Goal: Transaction & Acquisition: Purchase product/service

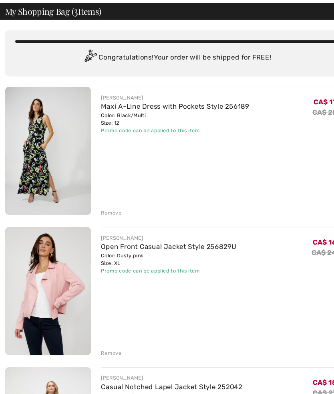
scroll to position [34, 0]
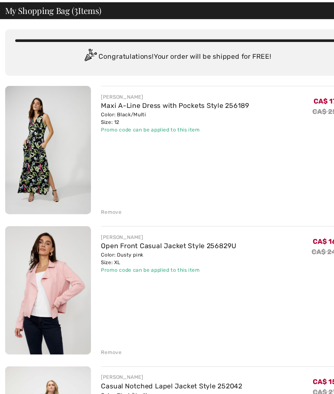
click at [123, 93] on div "[PERSON_NAME]" at bounding box center [166, 94] width 140 height 7
click at [111, 103] on link "Maxi A-Line Dress with Pockets Style 256189" at bounding box center [166, 103] width 140 height 8
click at [113, 99] on link "Maxi A-Line Dress with Pockets Style 256189" at bounding box center [166, 103] width 140 height 8
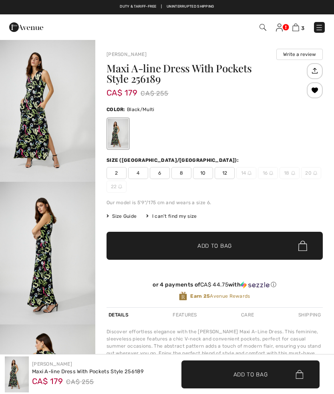
checkbox input "true"
click at [42, 101] on img "1 / 4" at bounding box center [47, 110] width 95 height 143
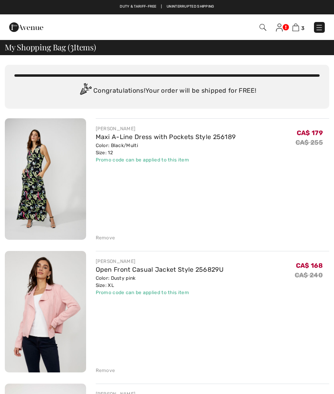
click at [314, 26] on link at bounding box center [319, 27] width 11 height 11
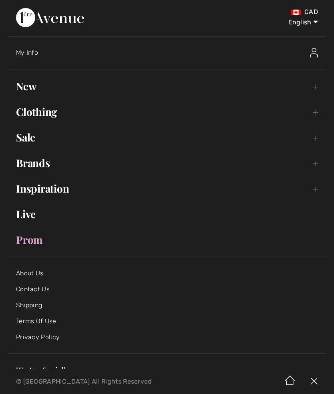
click at [22, 141] on link "Sale Toggle submenu" at bounding box center [167, 138] width 318 height 18
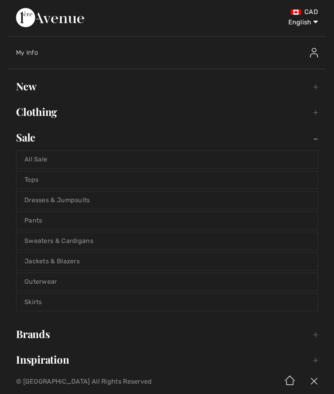
click at [27, 178] on link "Tops" at bounding box center [166, 180] width 301 height 18
click at [30, 179] on link "Tops" at bounding box center [166, 180] width 301 height 18
click at [33, 182] on link "Tops" at bounding box center [166, 180] width 301 height 18
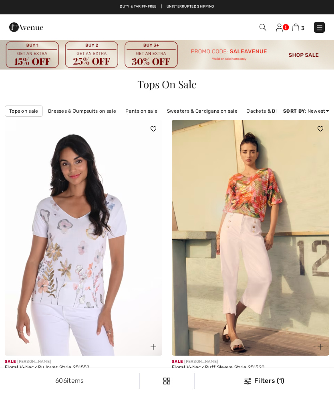
checkbox input "true"
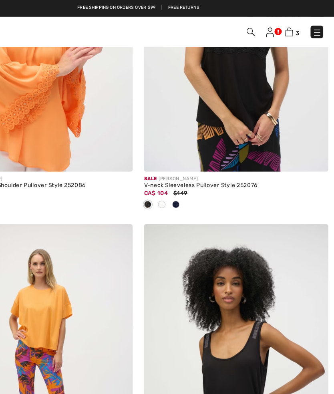
scroll to position [3582, 0]
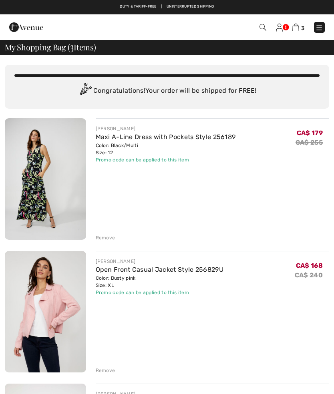
click at [259, 30] on img at bounding box center [262, 27] width 7 height 7
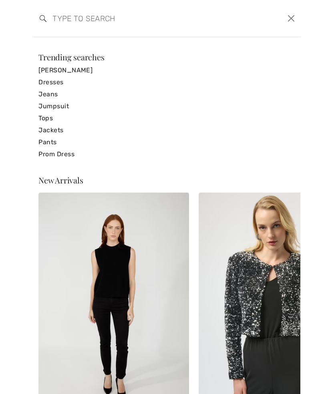
click at [67, 21] on input "search" at bounding box center [138, 18] width 184 height 24
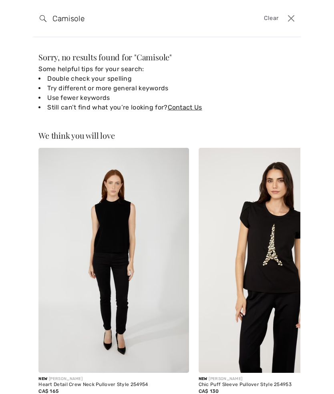
type input "Camisole"
click at [294, 18] on button "Close" at bounding box center [290, 18] width 12 height 13
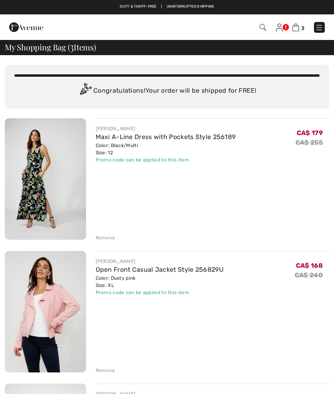
click at [31, 31] on img at bounding box center [26, 27] width 34 height 16
click at [26, 32] on img at bounding box center [26, 27] width 34 height 16
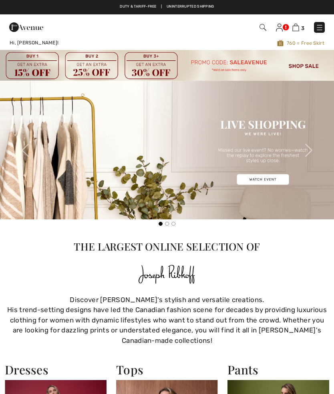
checkbox input "true"
click at [320, 26] on img at bounding box center [319, 28] width 8 height 8
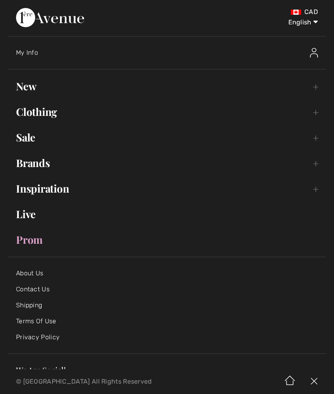
click at [317, 26] on select "English Français" at bounding box center [297, 21] width 42 height 24
select select "/fr/"
click at [315, 24] on select "English Français" at bounding box center [297, 21] width 42 height 24
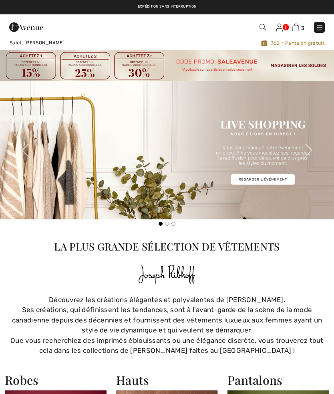
checkbox input "true"
click at [298, 25] on img at bounding box center [295, 28] width 7 height 8
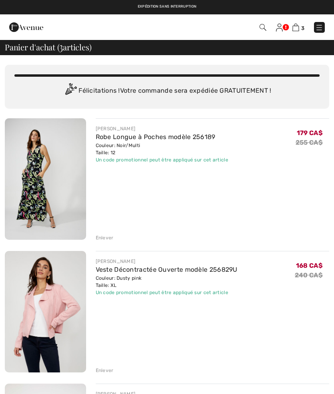
click at [262, 33] on div "3 Commander" at bounding box center [235, 27] width 191 height 16
click at [266, 28] on img at bounding box center [262, 27] width 7 height 7
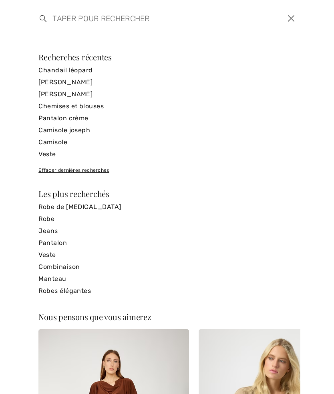
click at [92, 22] on input "search" at bounding box center [138, 18] width 184 height 24
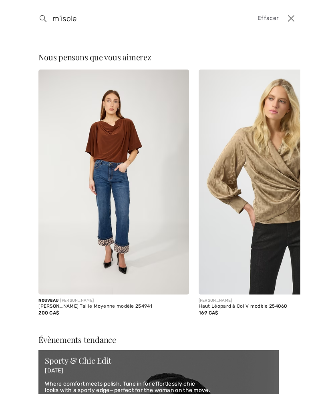
type input "m’isole"
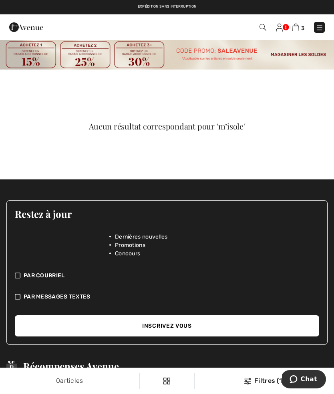
click at [260, 28] on img at bounding box center [262, 27] width 7 height 7
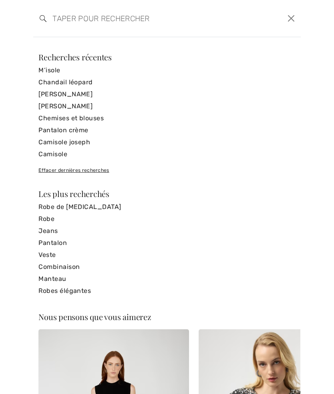
click at [92, 21] on input "search" at bounding box center [138, 18] width 184 height 24
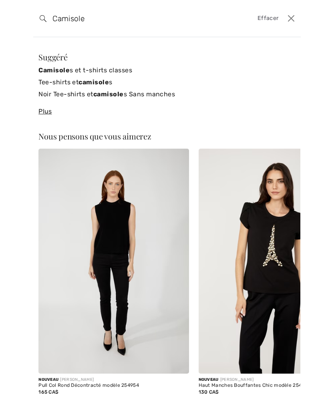
type input "Camisole"
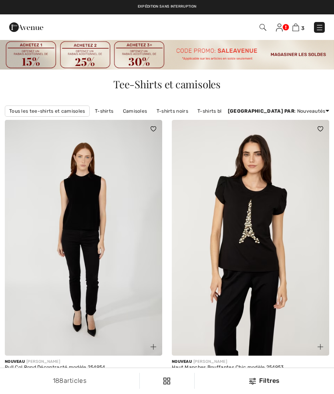
checkbox input "true"
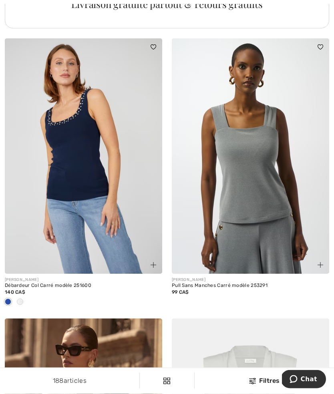
scroll to position [3500, 0]
click at [233, 200] on img at bounding box center [250, 156] width 157 height 236
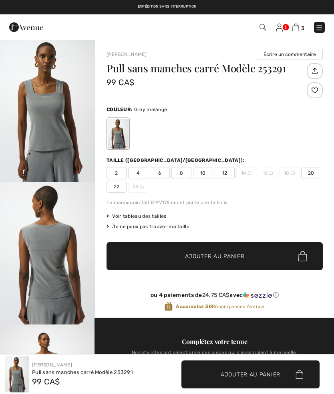
checkbox input "true"
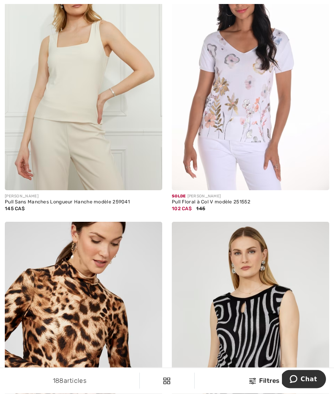
scroll to position [4145, 0]
click at [65, 82] on img at bounding box center [83, 72] width 157 height 236
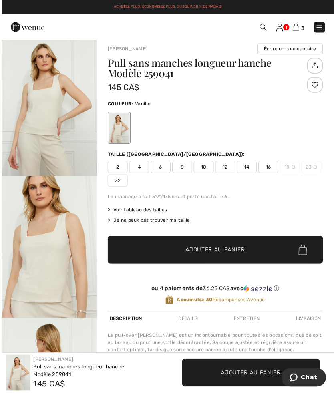
scroll to position [9, 0]
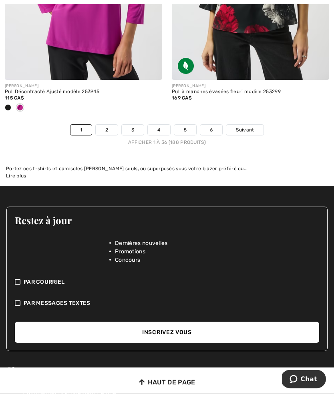
scroll to position [5071, 0]
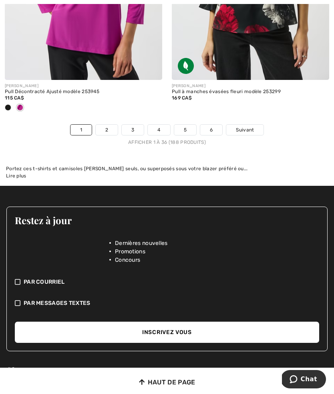
click at [110, 129] on link "2" at bounding box center [107, 130] width 22 height 10
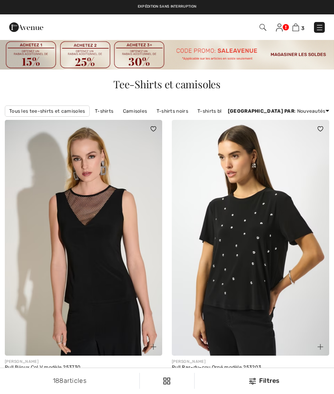
checkbox input "true"
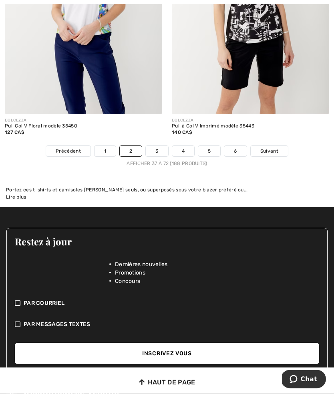
scroll to position [5008, 0]
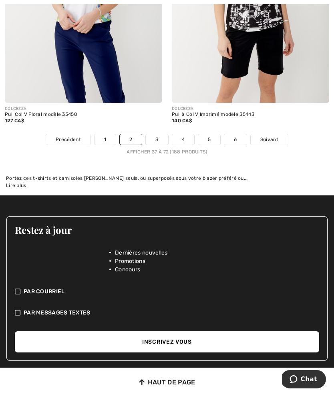
click at [160, 139] on link "3" at bounding box center [157, 139] width 22 height 10
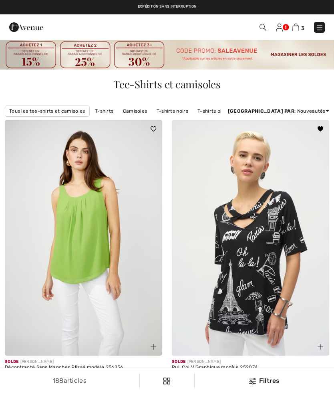
checkbox input "true"
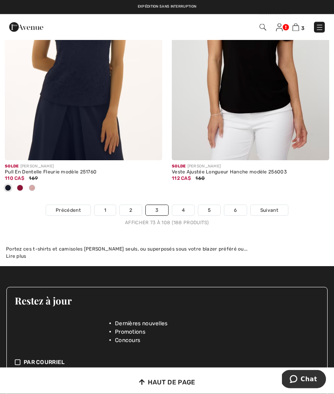
scroll to position [4982, 0]
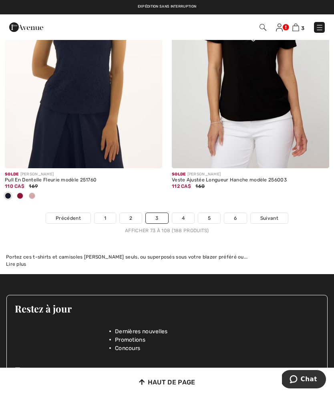
click at [186, 227] on div "Afficher 73 à 108 (188 produits)" at bounding box center [167, 230] width 334 height 7
click at [192, 216] on link "4" at bounding box center [183, 218] width 22 height 10
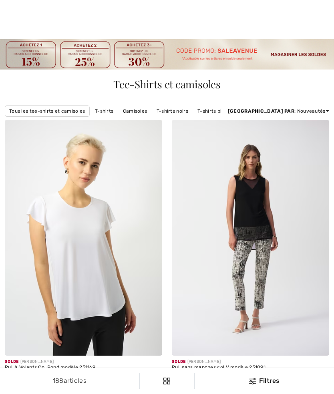
checkbox input "true"
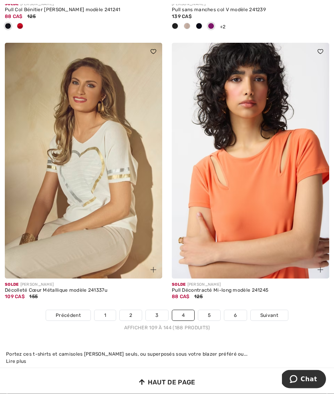
scroll to position [4899, 0]
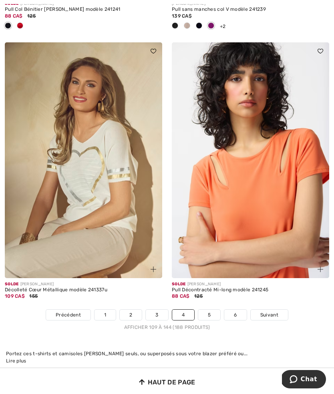
click at [116, 224] on img at bounding box center [83, 160] width 157 height 236
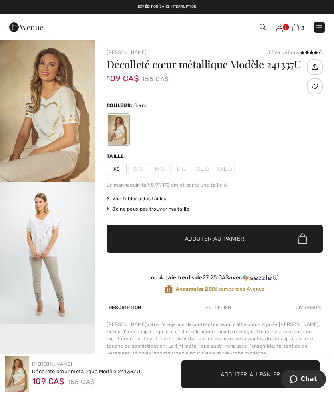
click at [59, 252] on img "2 / 5" at bounding box center [47, 253] width 95 height 143
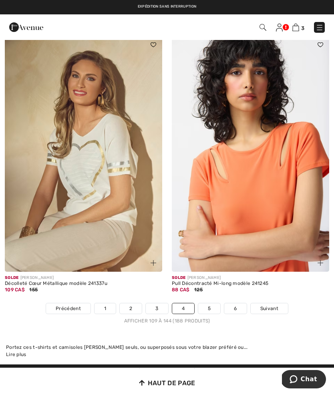
scroll to position [4916, 0]
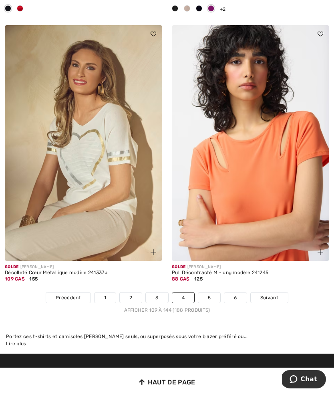
click at [214, 293] on link "5" at bounding box center [209, 298] width 22 height 10
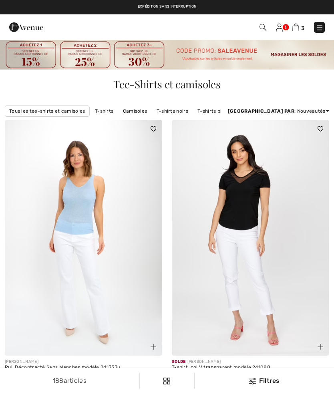
checkbox input "true"
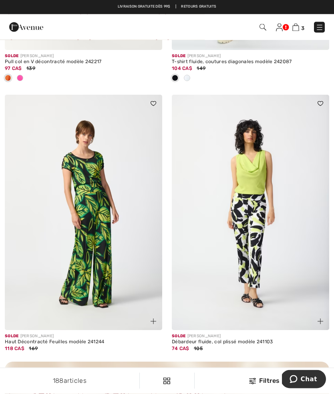
scroll to position [1388, 0]
click at [266, 266] on img at bounding box center [250, 213] width 157 height 236
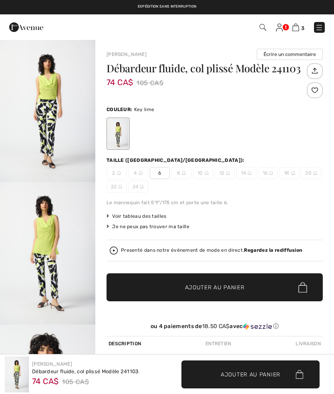
checkbox input "true"
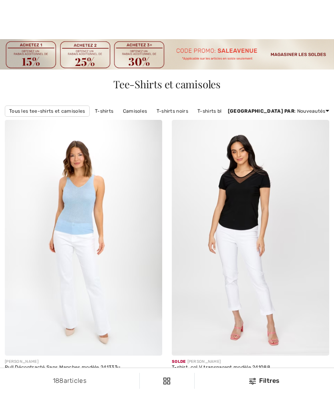
checkbox input "true"
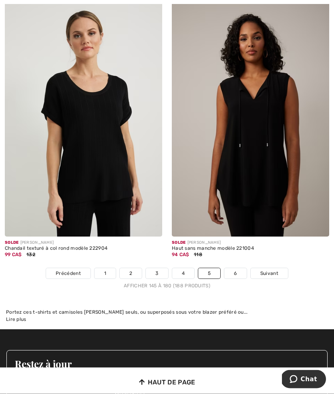
scroll to position [4874, 0]
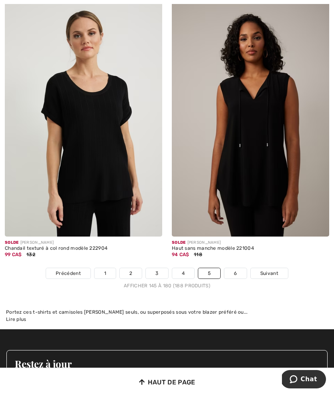
click at [238, 269] on link "6" at bounding box center [235, 273] width 22 height 10
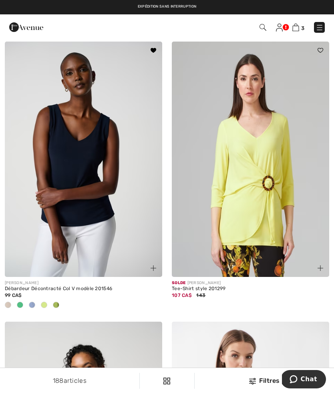
scroll to position [345, 0]
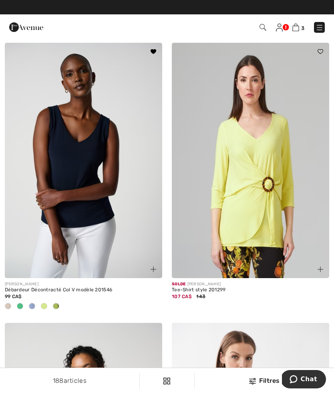
click at [95, 293] on div "99 CA$" at bounding box center [83, 296] width 157 height 7
click at [123, 237] on img at bounding box center [83, 161] width 157 height 236
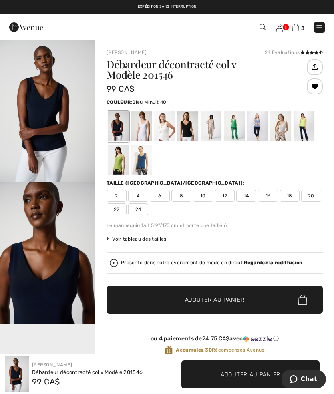
click at [121, 138] on div at bounding box center [118, 127] width 21 height 30
click at [143, 131] on div at bounding box center [141, 127] width 21 height 30
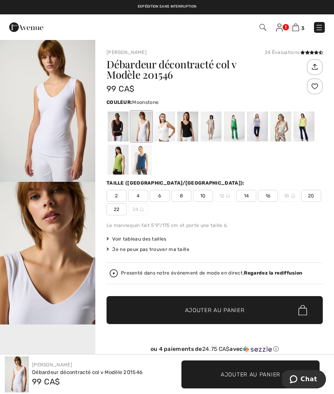
click at [286, 126] on div at bounding box center [280, 127] width 21 height 30
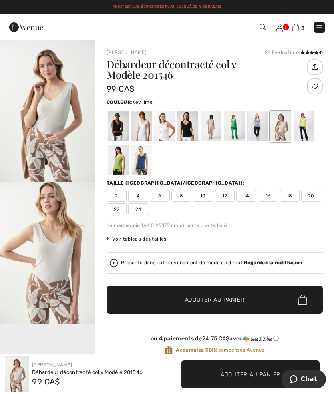
click at [304, 126] on div at bounding box center [303, 127] width 21 height 30
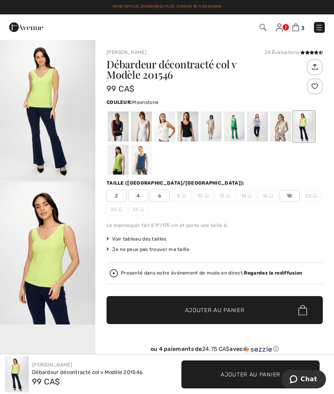
click at [283, 129] on div at bounding box center [280, 127] width 21 height 30
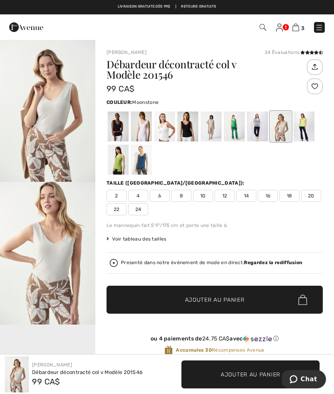
click at [260, 131] on div at bounding box center [257, 127] width 21 height 30
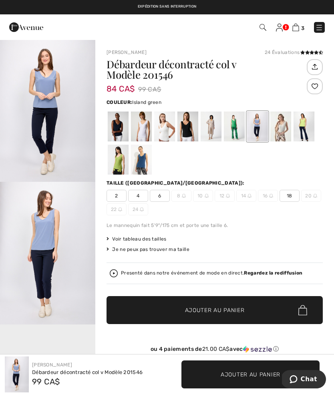
click at [242, 130] on div at bounding box center [234, 127] width 21 height 30
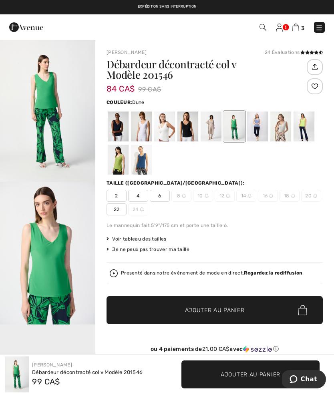
click at [219, 130] on div at bounding box center [210, 127] width 21 height 30
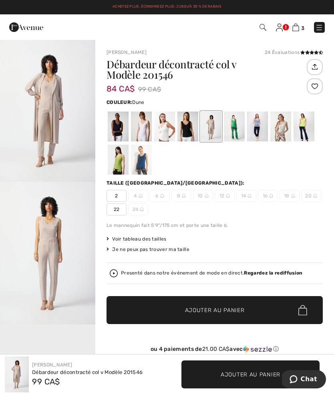
click at [192, 130] on div at bounding box center [187, 127] width 21 height 30
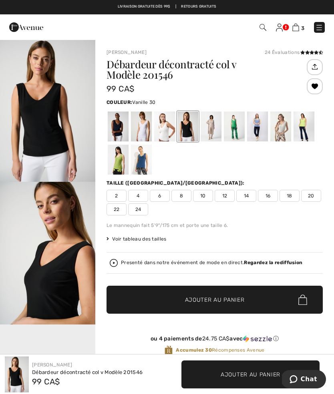
click at [171, 134] on div at bounding box center [164, 127] width 21 height 30
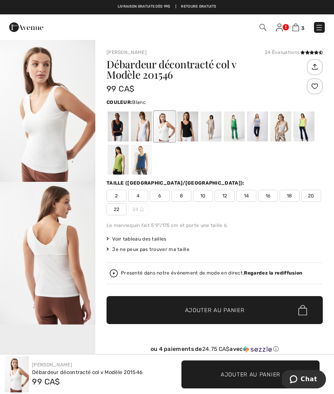
click at [148, 136] on div at bounding box center [141, 127] width 21 height 30
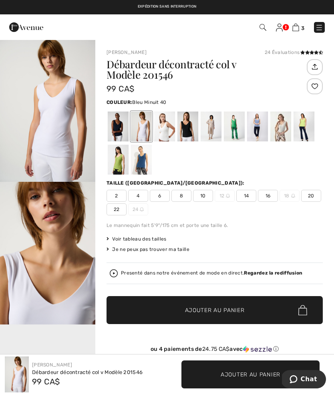
click at [123, 136] on div at bounding box center [118, 127] width 21 height 30
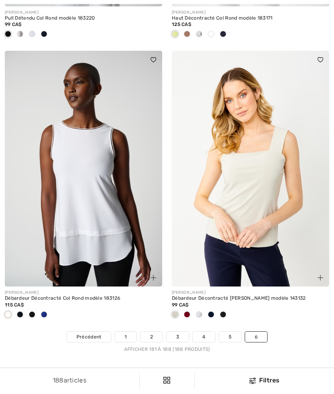
scroll to position [936, 0]
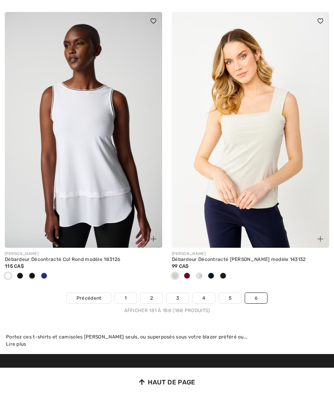
click at [266, 234] on img at bounding box center [250, 130] width 157 height 236
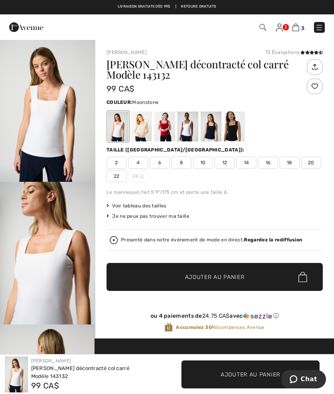
click at [145, 128] on div at bounding box center [141, 127] width 21 height 30
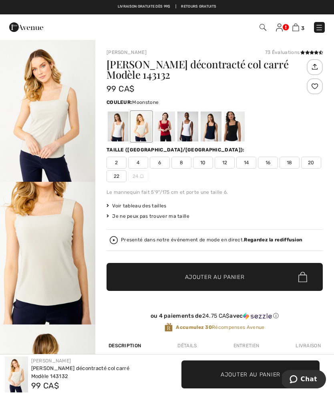
click at [181, 129] on div at bounding box center [187, 127] width 21 height 30
click at [164, 130] on div at bounding box center [164, 127] width 21 height 30
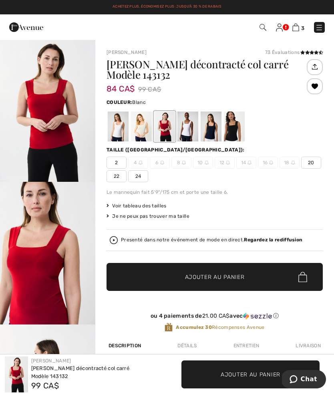
click at [184, 134] on div at bounding box center [187, 127] width 21 height 30
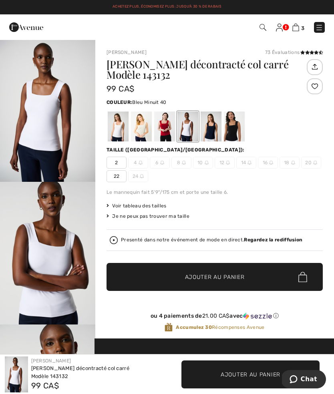
click at [214, 134] on div at bounding box center [210, 127] width 21 height 30
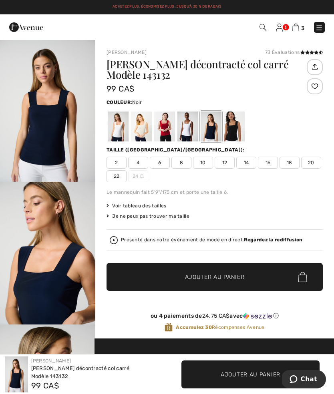
click at [235, 126] on div at bounding box center [234, 127] width 21 height 30
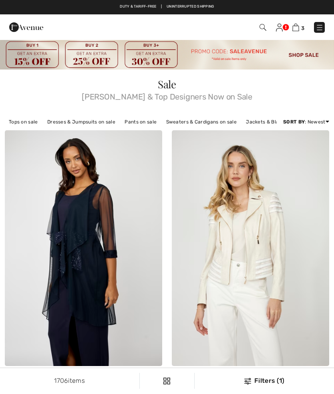
checkbox input "true"
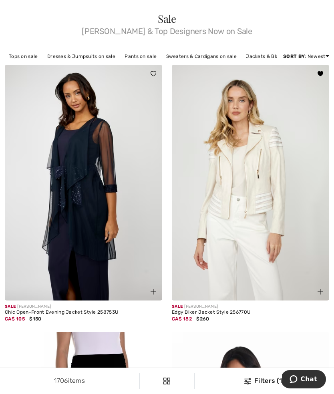
scroll to position [79, 0]
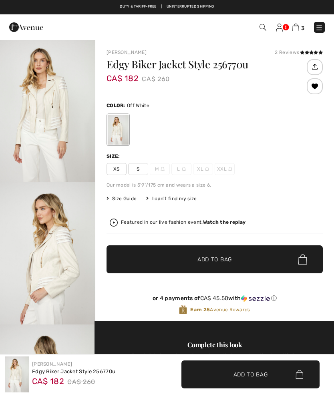
checkbox input "true"
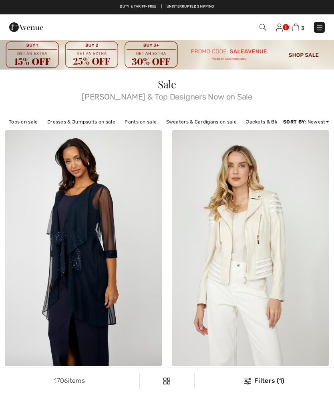
checkbox input "true"
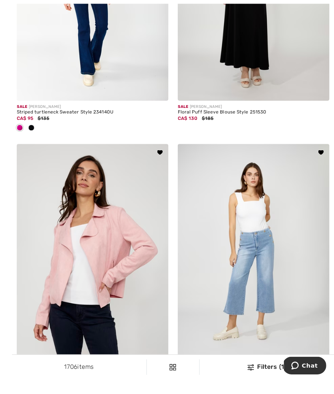
scroll to position [1384, 0]
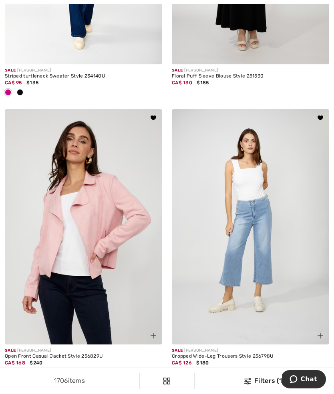
click at [226, 291] on img at bounding box center [250, 227] width 157 height 236
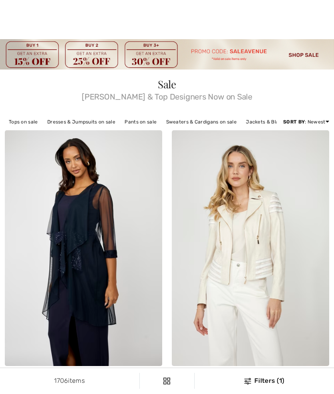
checkbox input "true"
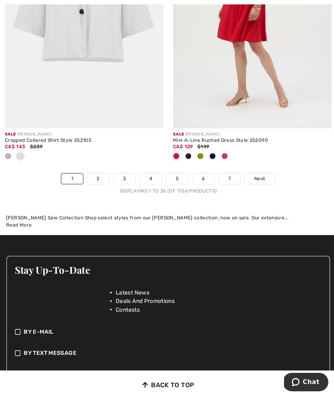
scroll to position [4967, 0]
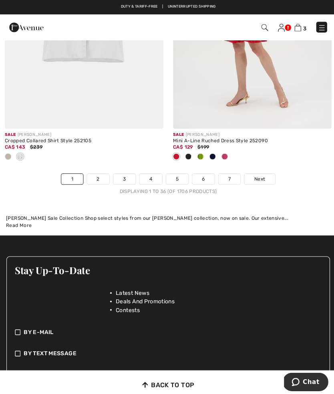
click at [104, 176] on link "2" at bounding box center [97, 178] width 22 height 10
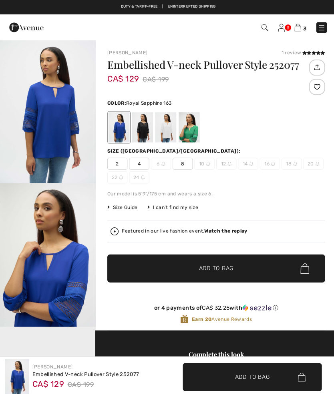
checkbox input "true"
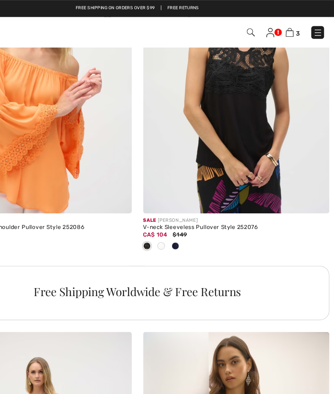
scroll to position [3288, 0]
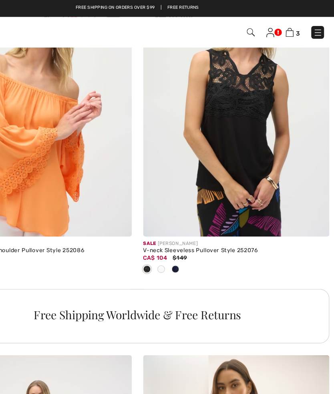
click at [181, 227] on div at bounding box center [187, 228] width 12 height 13
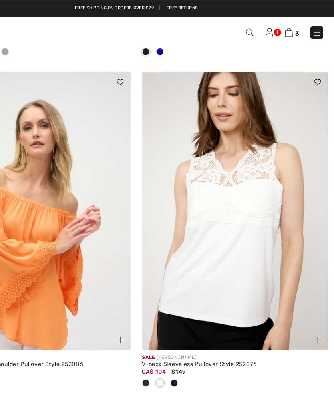
scroll to position [3192, 0]
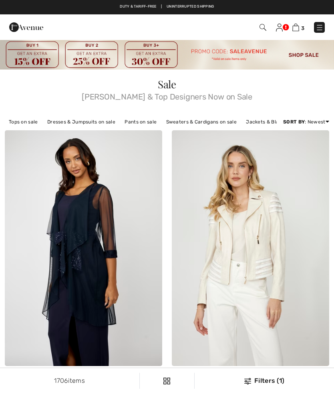
checkbox input "true"
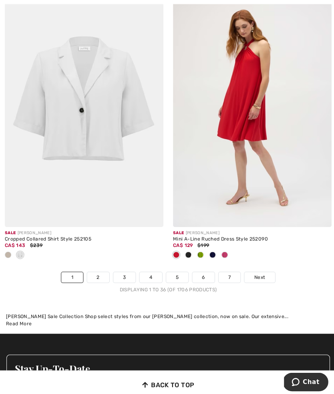
scroll to position [4869, 0]
click at [99, 270] on link "2" at bounding box center [97, 275] width 22 height 10
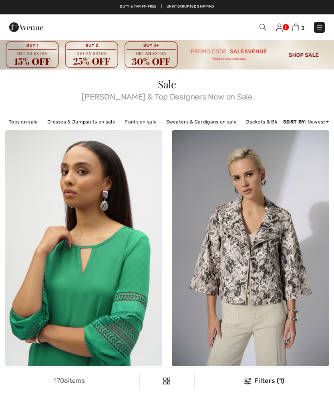
checkbox input "true"
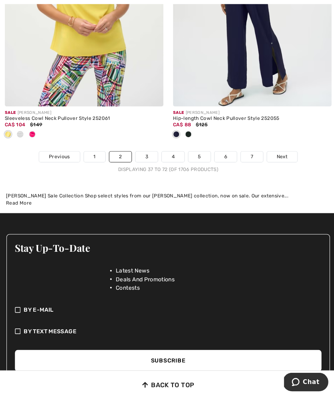
scroll to position [5108, 0]
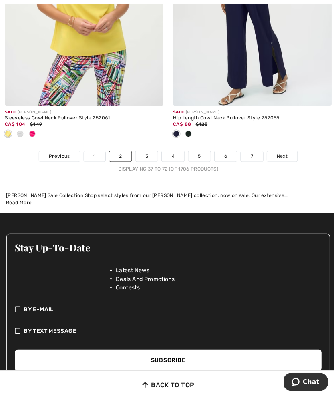
click at [146, 154] on link "3" at bounding box center [145, 155] width 22 height 10
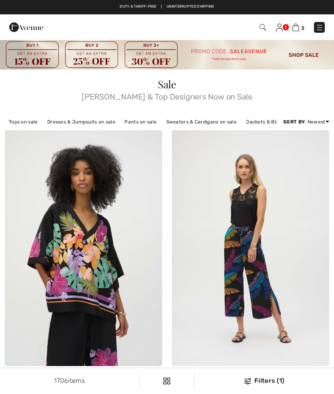
checkbox input "true"
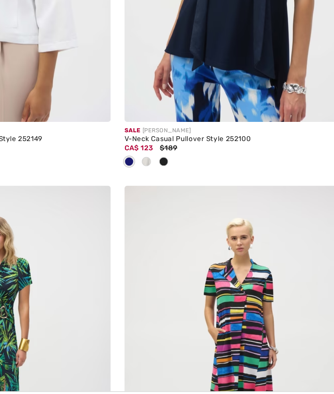
scroll to position [735, 0]
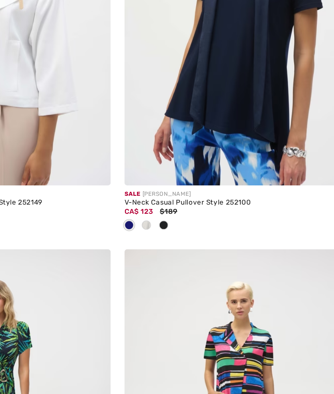
click at [172, 194] on div "CA$ 123 $189" at bounding box center [250, 197] width 157 height 7
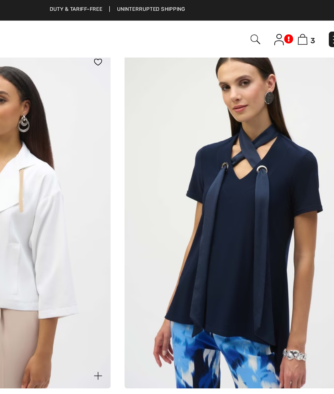
scroll to position [644, 0]
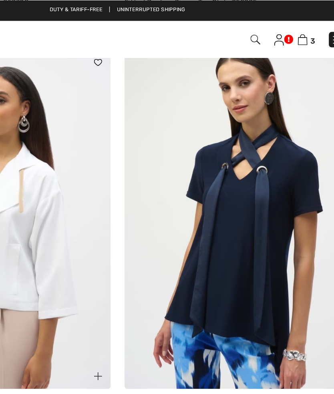
click at [172, 131] on img at bounding box center [250, 152] width 157 height 236
click at [321, 270] on div at bounding box center [315, 257] width 27 height 27
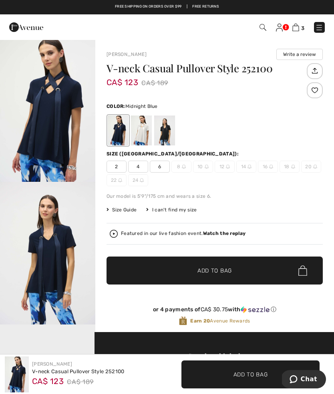
click at [122, 129] on div at bounding box center [118, 131] width 21 height 30
click at [166, 136] on div at bounding box center [164, 131] width 21 height 30
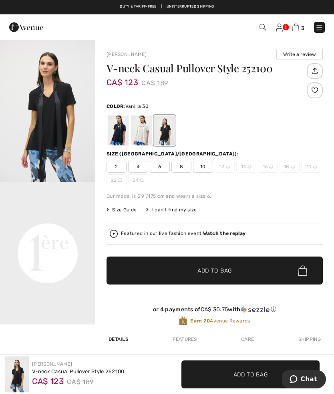
click at [144, 129] on div at bounding box center [141, 131] width 21 height 30
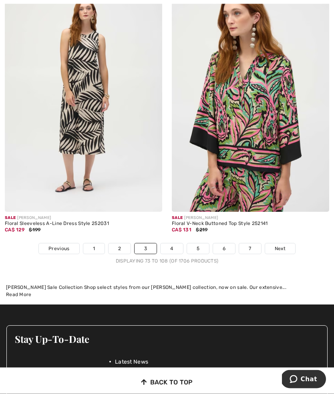
scroll to position [4977, 0]
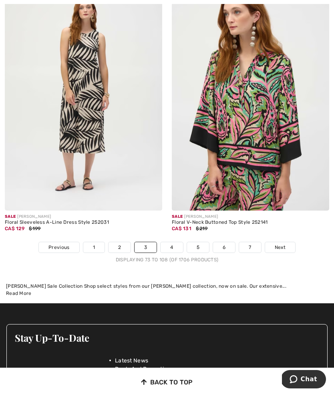
click at [173, 247] on link "4" at bounding box center [171, 247] width 22 height 10
click at [172, 242] on link "4" at bounding box center [171, 247] width 22 height 10
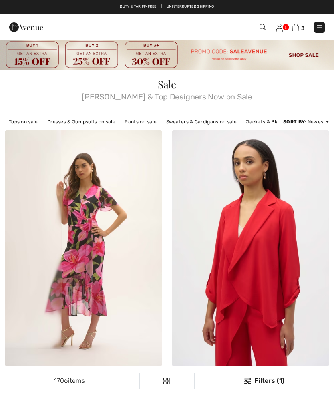
checkbox input "true"
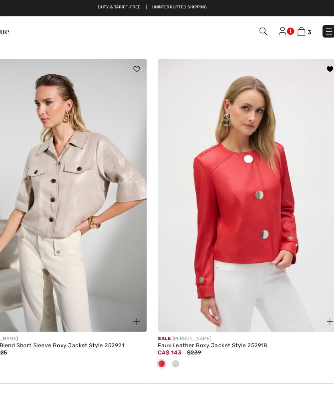
scroll to position [3148, 0]
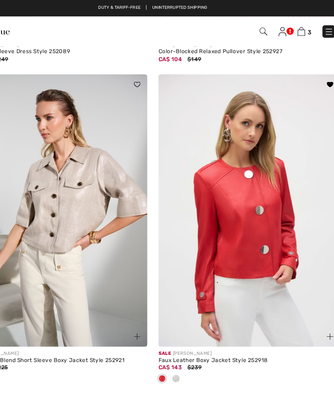
click at [214, 315] on div "CA$ 143 $239" at bounding box center [250, 318] width 157 height 7
click at [202, 315] on div "CA$ 143 $239" at bounding box center [250, 318] width 157 height 7
click at [172, 329] on div at bounding box center [250, 328] width 157 height 13
click at [181, 327] on div at bounding box center [187, 328] width 12 height 13
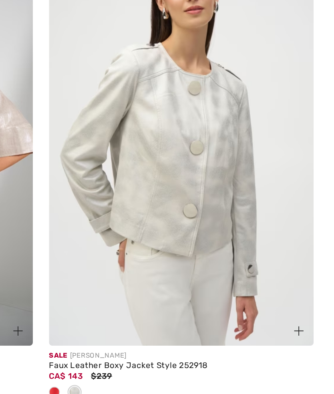
scroll to position [3167, 0]
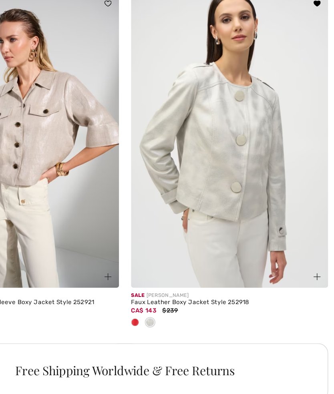
click at [99, 251] on div "Sale [PERSON_NAME] Foiled Linen Blend Short Sleeve Boxy Jacket Style 252921 CA$…" at bounding box center [83, 186] width 167 height 280
click at [172, 306] on span at bounding box center [175, 309] width 6 height 6
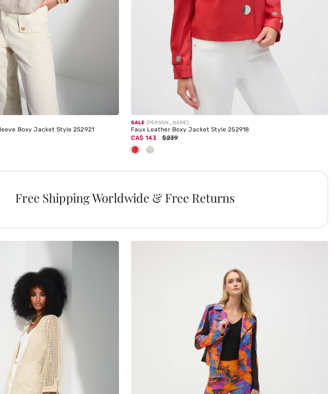
scroll to position [3310, 0]
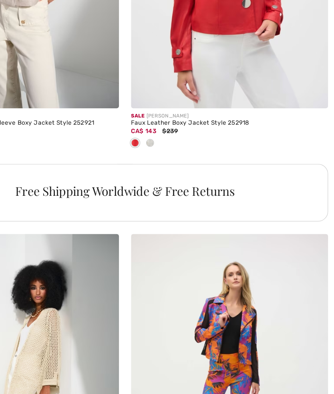
click at [172, 67] on img at bounding box center [250, 20] width 157 height 236
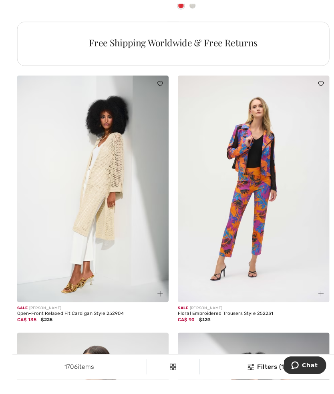
scroll to position [3508, 0]
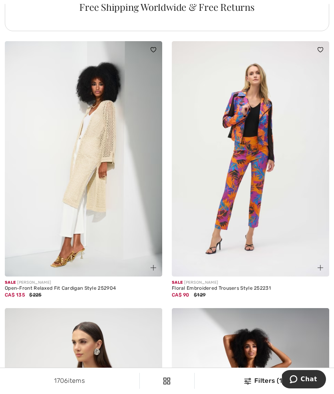
click at [64, 198] on img at bounding box center [83, 159] width 157 height 236
click at [74, 280] on div "Sale JOSEPH RIBKOFF" at bounding box center [83, 283] width 157 height 6
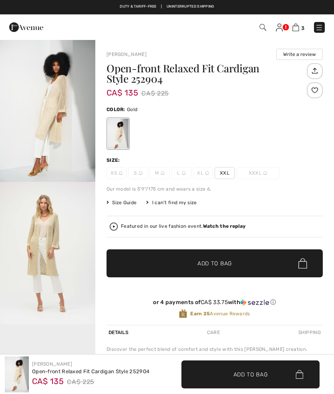
checkbox input "true"
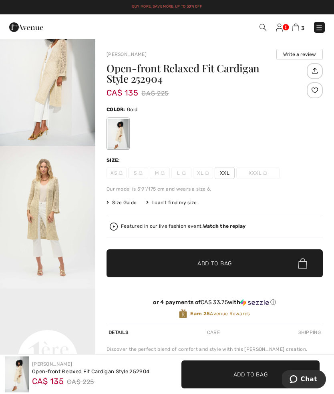
scroll to position [29, 0]
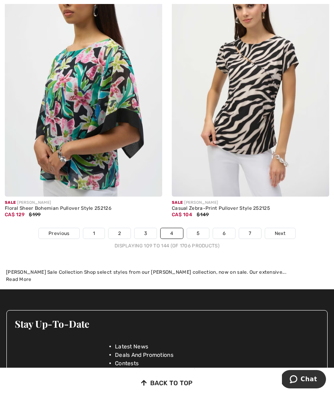
scroll to position [4968, 0]
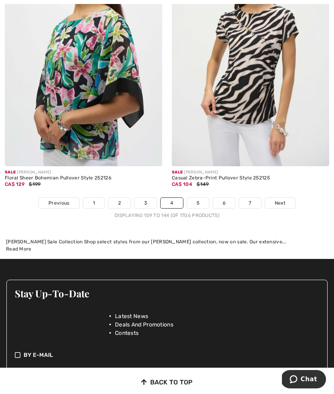
click at [194, 198] on link "5" at bounding box center [198, 203] width 22 height 10
click at [202, 198] on link "5" at bounding box center [198, 203] width 22 height 10
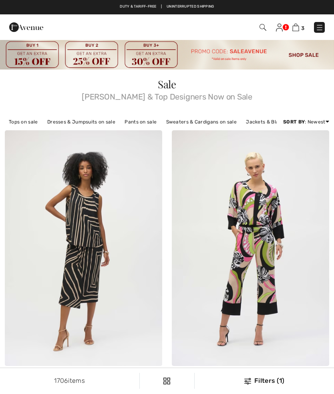
checkbox input "true"
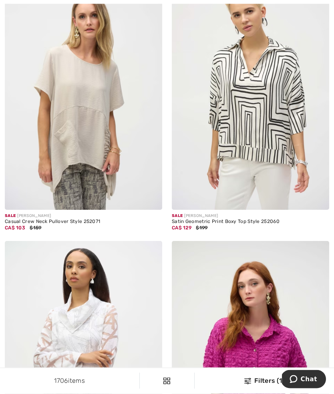
scroll to position [695, 0]
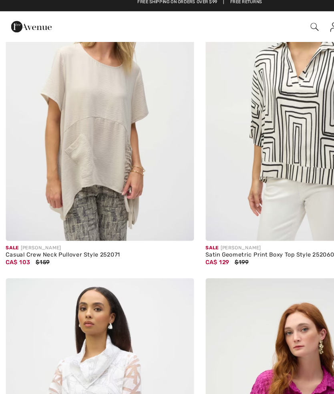
click at [41, 113] on img at bounding box center [83, 88] width 157 height 236
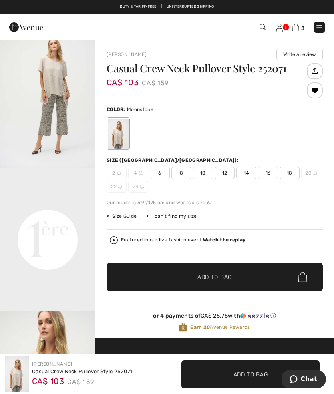
click at [70, 216] on video "Your browser does not support the video tag." at bounding box center [47, 192] width 95 height 48
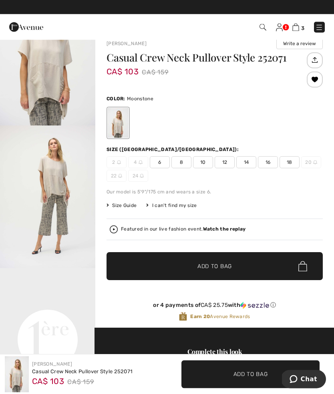
scroll to position [11, 0]
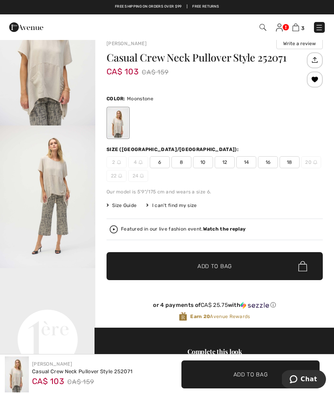
click at [223, 165] on span "12" at bounding box center [224, 162] width 20 height 12
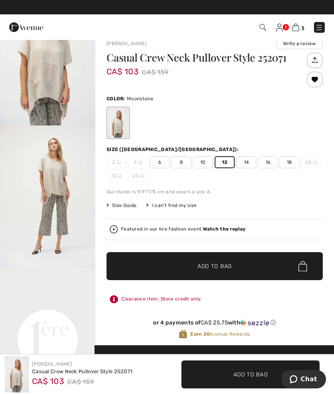
scroll to position [0, 0]
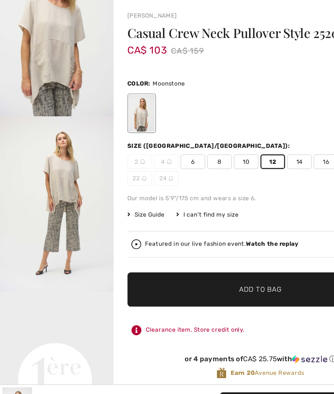
click at [219, 237] on strong "Watch the replay" at bounding box center [224, 240] width 43 height 6
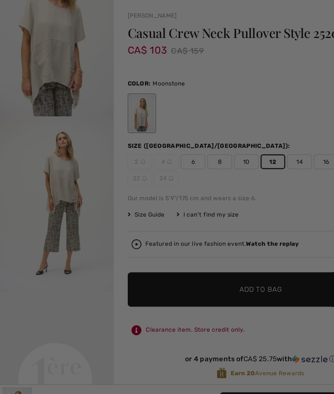
checkbox input "true"
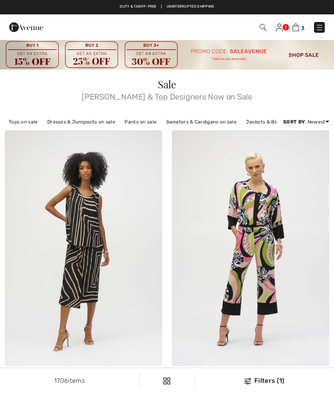
checkbox input "true"
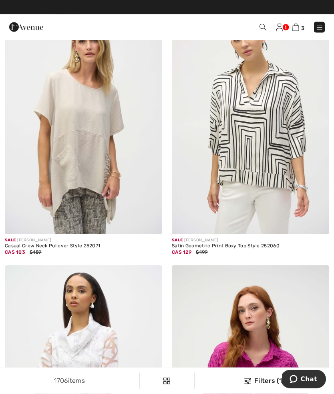
scroll to position [667, 0]
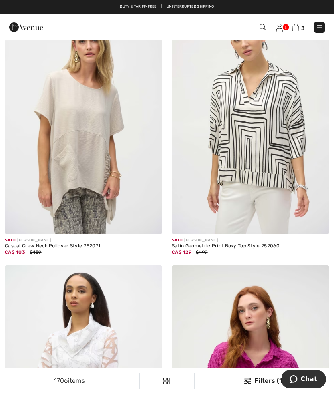
click at [69, 179] on img at bounding box center [83, 116] width 157 height 236
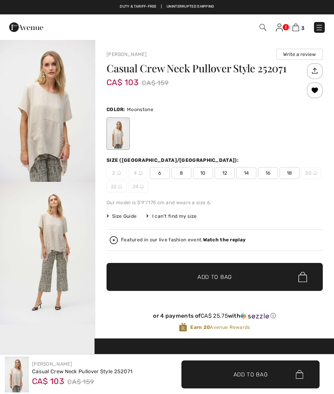
click at [247, 171] on span "14" at bounding box center [246, 173] width 20 height 12
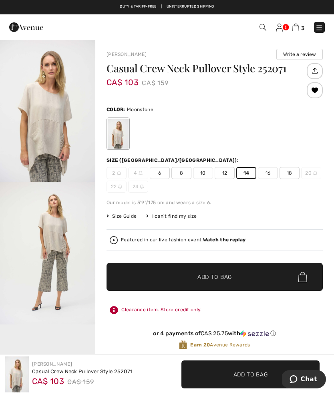
click at [312, 92] on div at bounding box center [314, 90] width 16 height 16
click at [314, 93] on div at bounding box center [314, 90] width 16 height 16
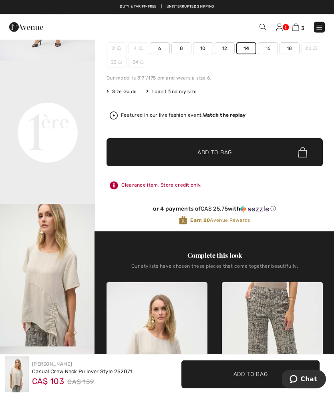
scroll to position [118, 0]
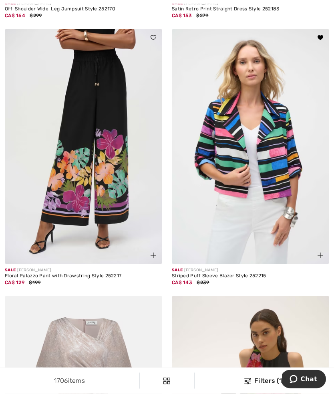
scroll to position [2062, 0]
click at [204, 274] on div "Striped Puff Sleeve Blazer Style 252215" at bounding box center [250, 277] width 157 height 6
click at [219, 191] on img at bounding box center [250, 147] width 157 height 236
click at [219, 154] on img at bounding box center [250, 147] width 157 height 236
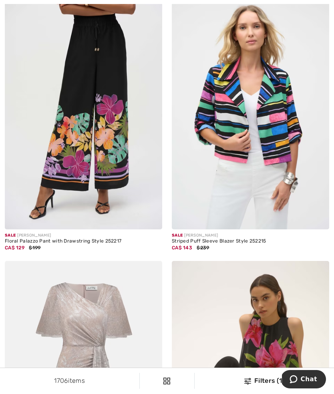
click at [221, 239] on div "Striped Puff Sleeve Blazer Style 252215" at bounding box center [250, 242] width 157 height 6
click at [219, 184] on img at bounding box center [250, 112] width 157 height 236
click at [213, 119] on img at bounding box center [250, 112] width 157 height 236
click at [321, 219] on img at bounding box center [320, 221] width 6 height 6
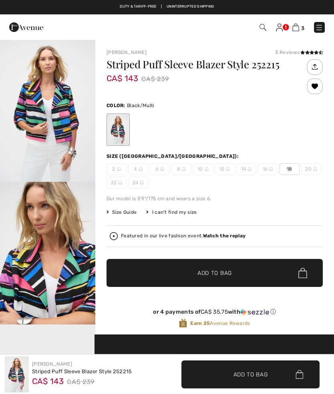
checkbox input "true"
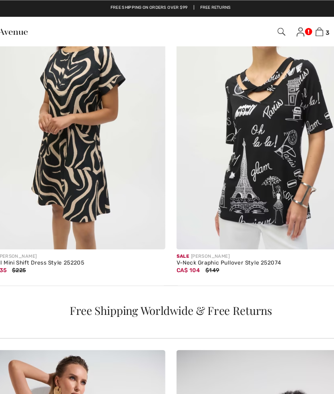
scroll to position [3193, 0]
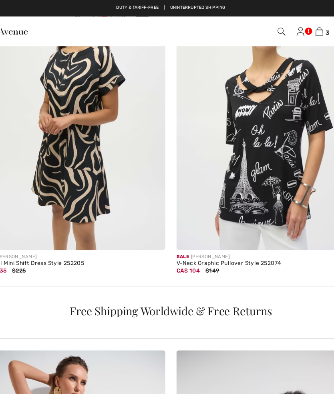
click at [185, 146] on img at bounding box center [250, 98] width 157 height 236
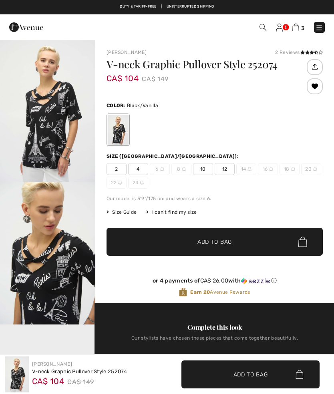
checkbox input "true"
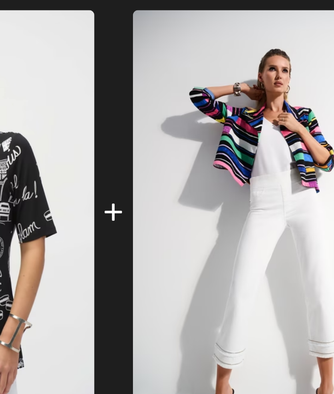
scroll to position [265, 0]
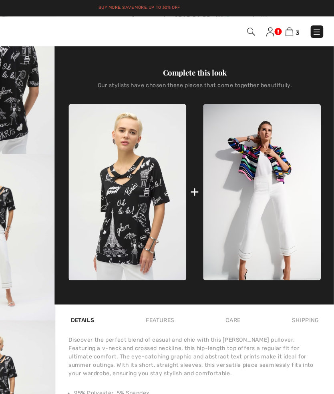
click at [222, 196] on img at bounding box center [272, 166] width 101 height 152
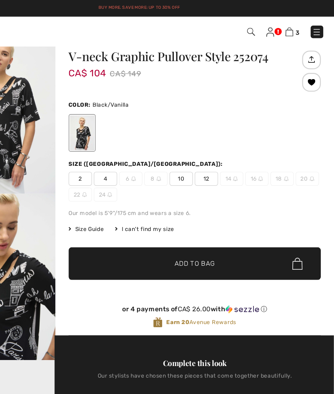
scroll to position [6, 0]
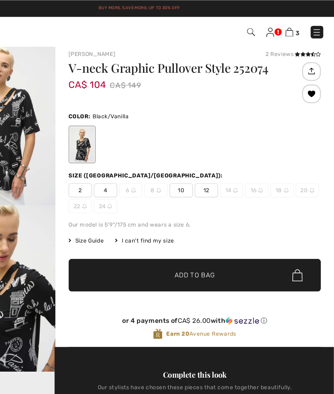
click at [214, 159] on span "12" at bounding box center [224, 163] width 20 height 12
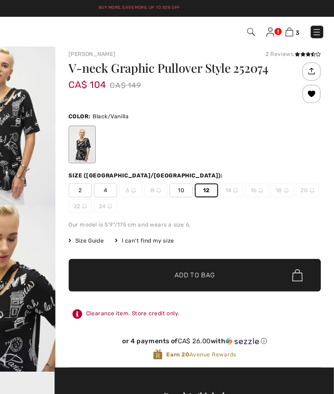
click at [197, 233] on span "Add to Bag" at bounding box center [214, 236] width 34 height 8
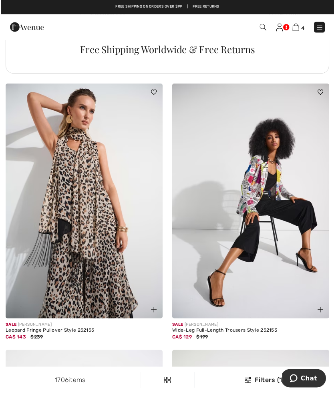
scroll to position [3455, 0]
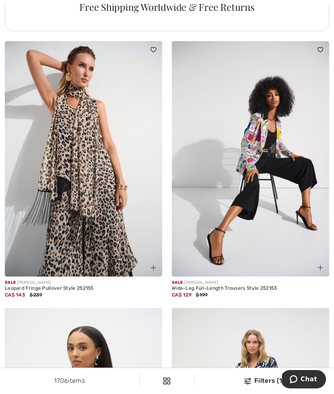
click at [224, 286] on div "Wide-Leg Full-Length Trousers Style 252153" at bounding box center [250, 289] width 157 height 6
click at [225, 232] on img at bounding box center [250, 159] width 157 height 236
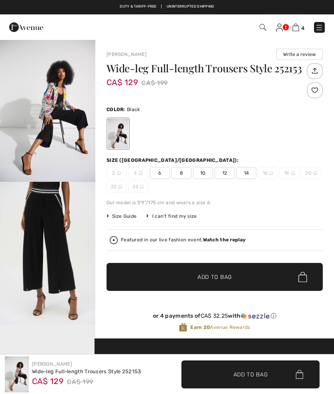
checkbox input "true"
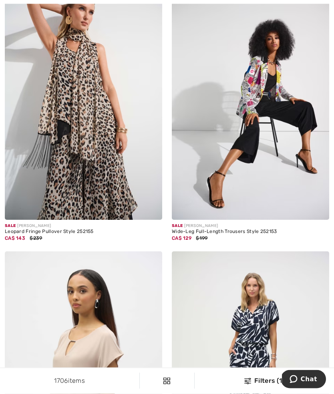
scroll to position [3512, 0]
click at [57, 229] on div "Leopard Fringe Pullover Style 252155" at bounding box center [83, 232] width 157 height 6
click at [155, 208] on img at bounding box center [153, 211] width 6 height 6
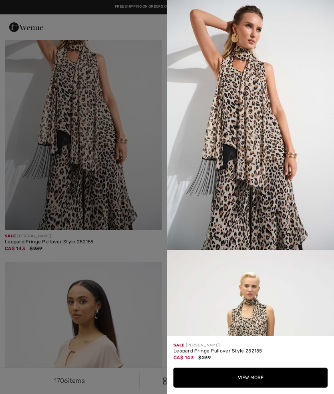
scroll to position [0, 0]
click at [110, 92] on div at bounding box center [167, 197] width 334 height 394
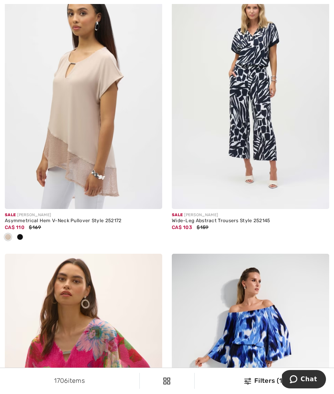
scroll to position [3802, 0]
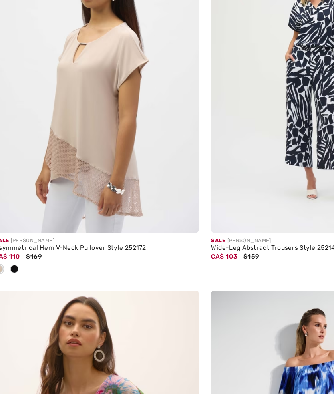
click at [17, 222] on span at bounding box center [20, 225] width 6 height 6
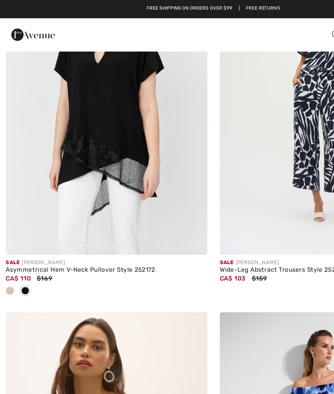
scroll to position [3800, 0]
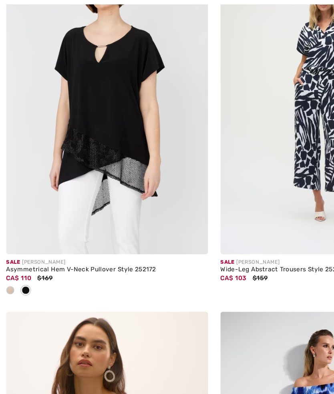
click at [4, 215] on div "Sale JOSEPH RIBKOFF Asymmetrical Hem V-Neck Pullover Style 252172 CA$ 110 $169" at bounding box center [83, 104] width 167 height 280
click at [7, 224] on span at bounding box center [8, 227] width 6 height 6
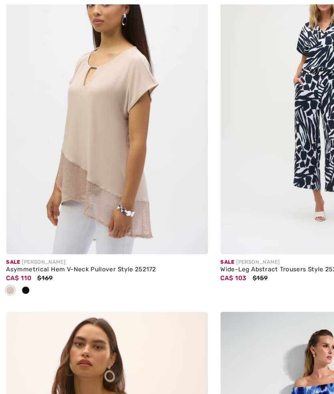
click at [8, 224] on span at bounding box center [8, 227] width 6 height 6
click at [67, 71] on img at bounding box center [83, 82] width 157 height 236
click at [151, 188] on img at bounding box center [153, 191] width 6 height 6
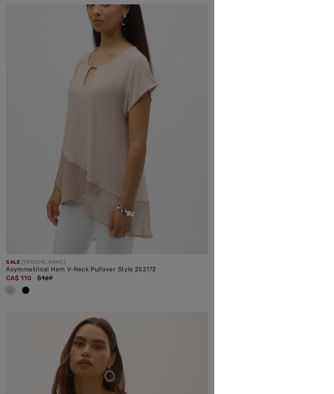
click at [151, 154] on div at bounding box center [167, 197] width 334 height 394
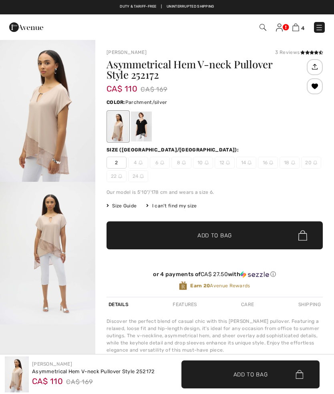
checkbox input "true"
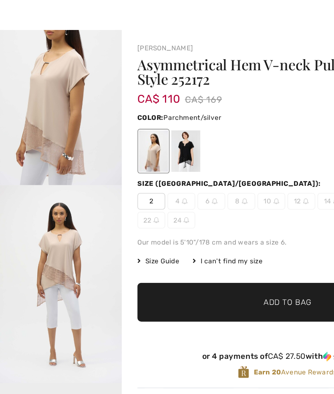
scroll to position [38, 0]
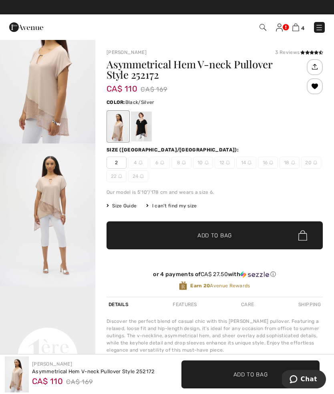
click at [142, 123] on div at bounding box center [141, 127] width 21 height 30
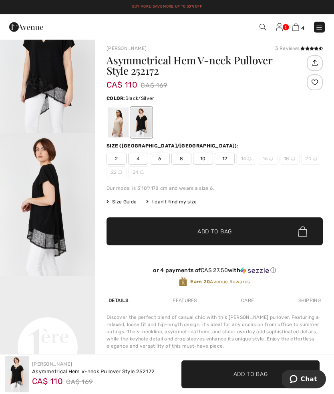
scroll to position [0, 0]
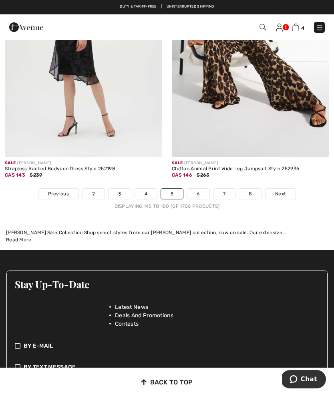
scroll to position [4923, 0]
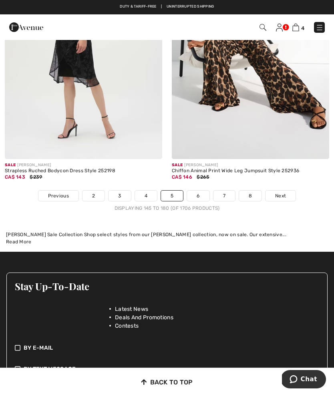
click at [200, 195] on link "6" at bounding box center [198, 196] width 22 height 10
click at [206, 191] on link "6" at bounding box center [198, 196] width 22 height 10
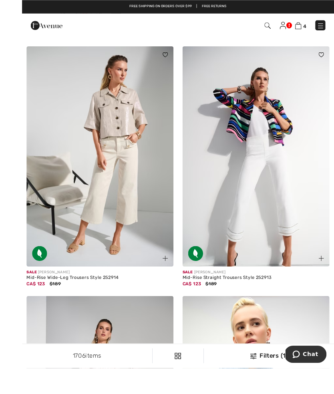
scroll to position [924, 0]
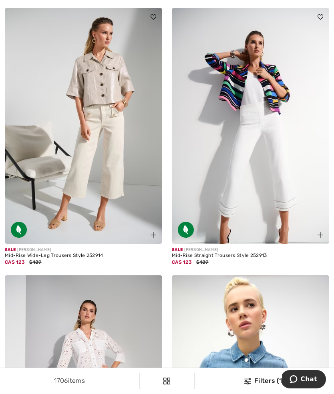
click at [88, 253] on div "Mid-Rise Wide-Leg Trousers Style 252914" at bounding box center [83, 256] width 157 height 6
click at [105, 172] on img at bounding box center [83, 126] width 157 height 236
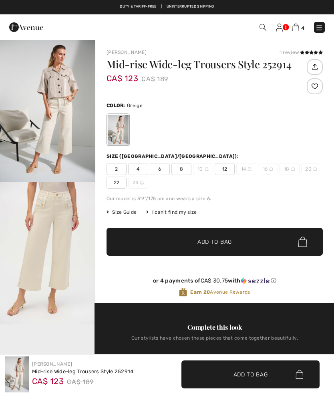
checkbox input "true"
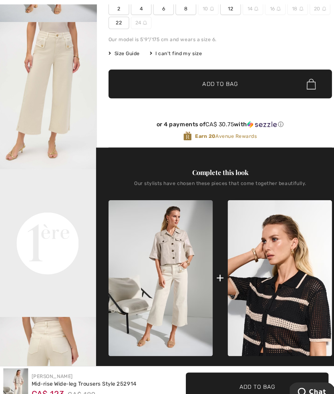
scroll to position [169, 0]
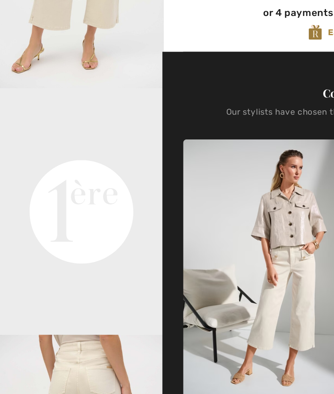
click at [126, 134] on div "Complete this look Our stylists have chosen these pieces that come together bea…" at bounding box center [214, 258] width 216 height 249
click at [78, 156] on video "Your browser does not support the video tag." at bounding box center [47, 180] width 95 height 48
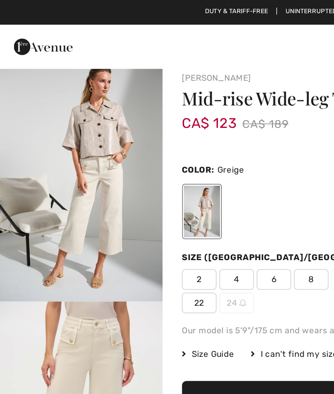
scroll to position [0, 0]
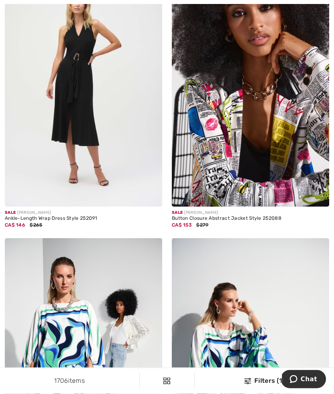
scroll to position [3766, 0]
click at [268, 151] on img at bounding box center [250, 89] width 157 height 236
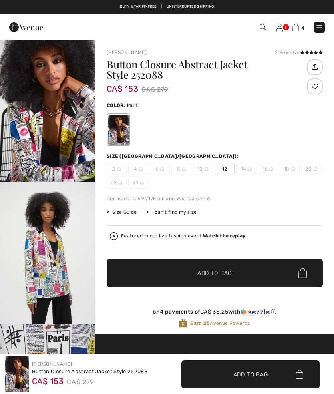
checkbox input "true"
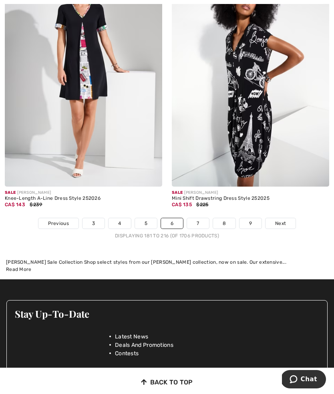
scroll to position [4858, 0]
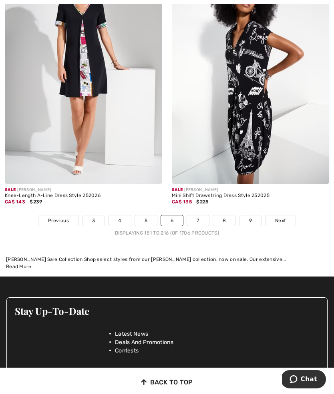
click at [219, 193] on div "Mini Shift Drawstring Dress Style 252025" at bounding box center [250, 196] width 157 height 6
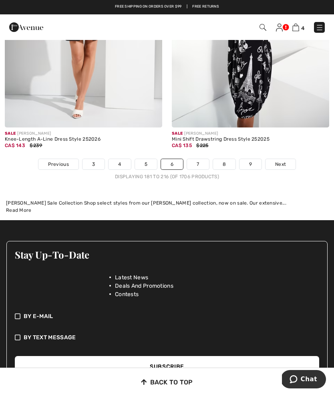
scroll to position [4914, 0]
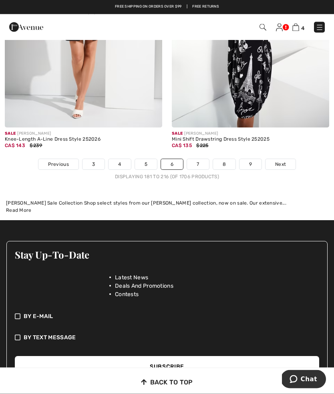
click at [242, 100] on img at bounding box center [250, 10] width 157 height 236
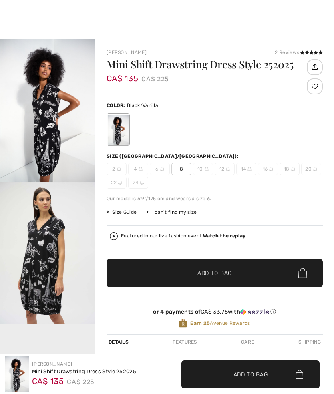
checkbox input "true"
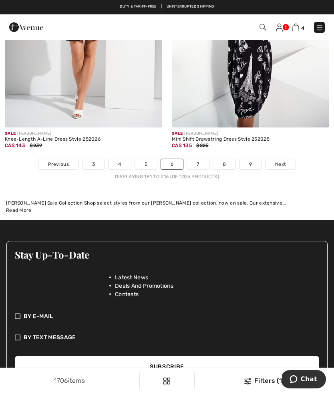
click at [197, 163] on link "7" at bounding box center [198, 164] width 22 height 10
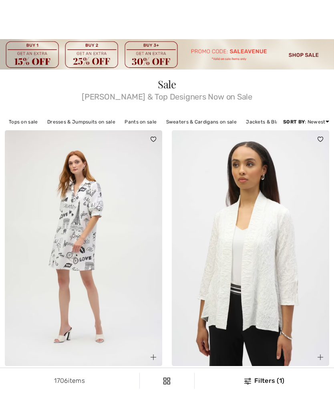
checkbox input "true"
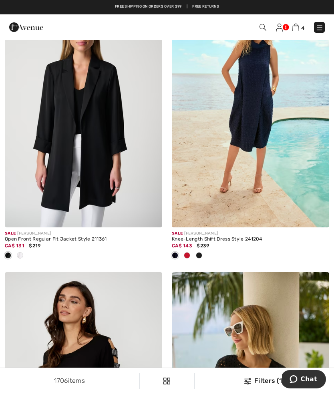
scroll to position [2939, 0]
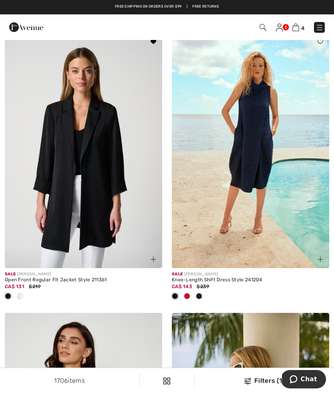
click at [56, 180] on img at bounding box center [83, 151] width 157 height 236
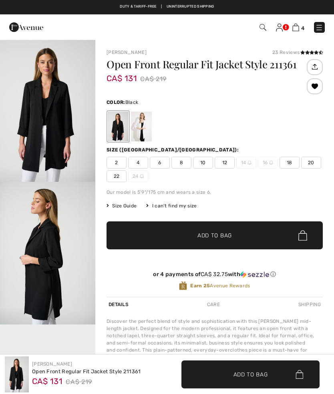
checkbox input "true"
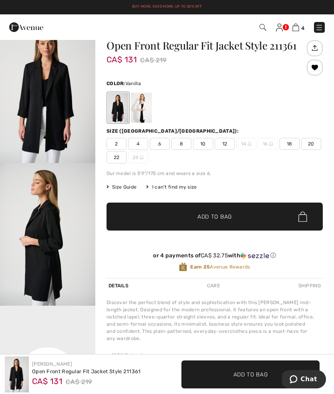
click at [139, 116] on div at bounding box center [141, 108] width 21 height 30
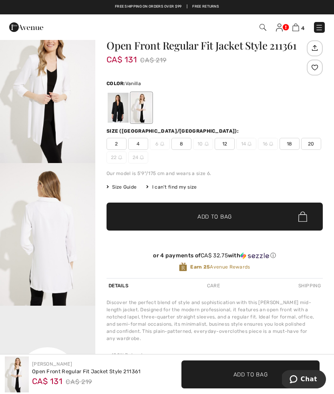
scroll to position [20, 0]
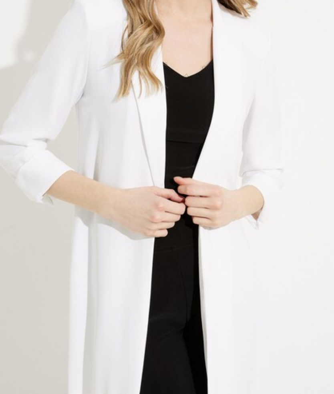
click at [6, 44] on img "1 / 9" at bounding box center [47, 90] width 95 height 143
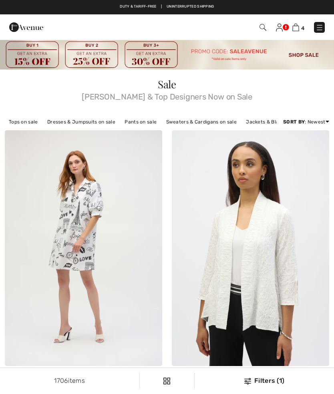
checkbox input "true"
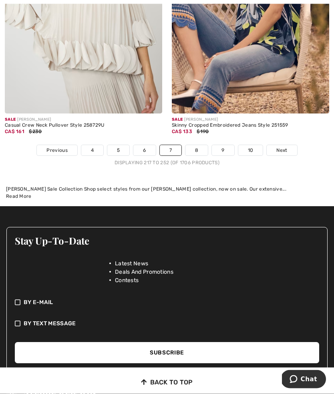
scroll to position [5061, 0]
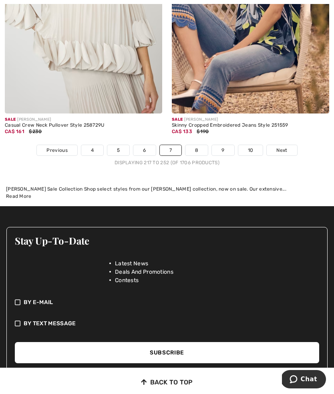
click at [196, 146] on link "8" at bounding box center [196, 150] width 22 height 10
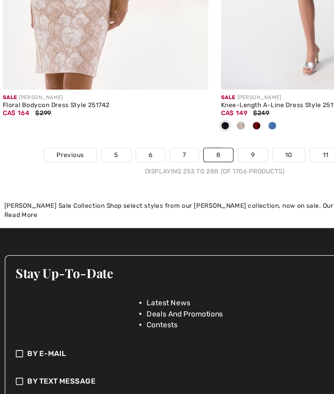
scroll to position [5046, 0]
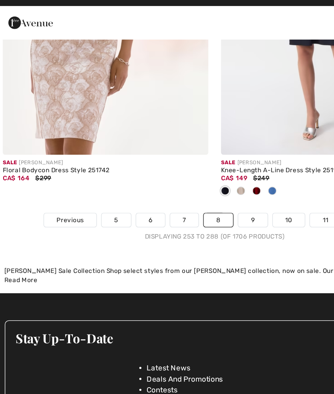
click at [191, 173] on link "9" at bounding box center [196, 178] width 22 height 10
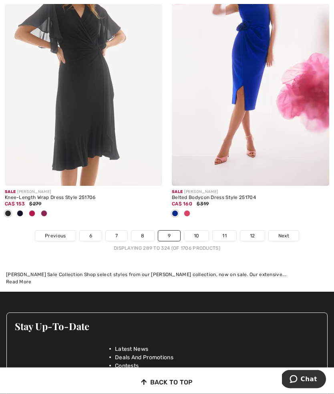
scroll to position [5041, 0]
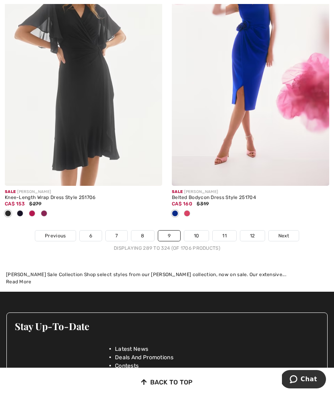
click at [196, 231] on link "10" at bounding box center [196, 236] width 25 height 10
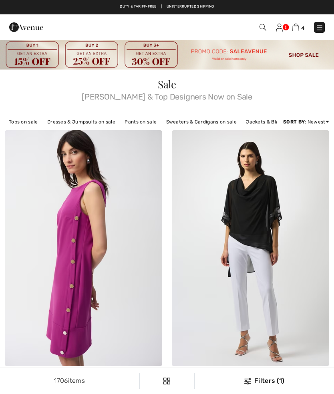
checkbox input "true"
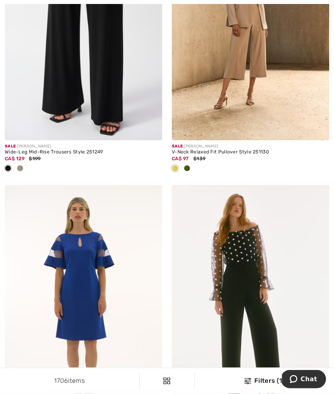
scroll to position [506, 0]
click at [213, 158] on div "CA$ 97 $139" at bounding box center [250, 158] width 157 height 7
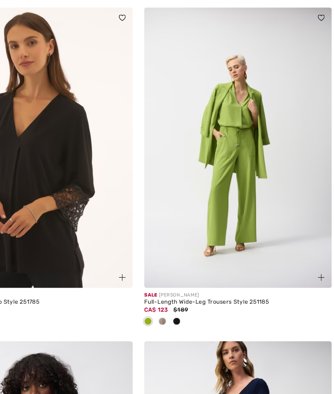
scroll to position [1835, 0]
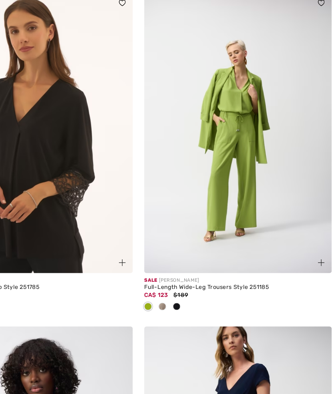
click at [179, 273] on div "Full-Length Wide-Leg Trousers Style 251185" at bounding box center [250, 276] width 157 height 6
click at [172, 185] on img at bounding box center [250, 146] width 157 height 236
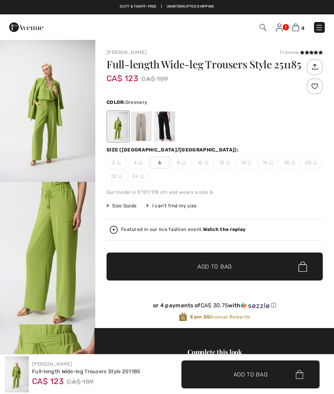
checkbox input "true"
click at [140, 131] on div at bounding box center [141, 127] width 21 height 30
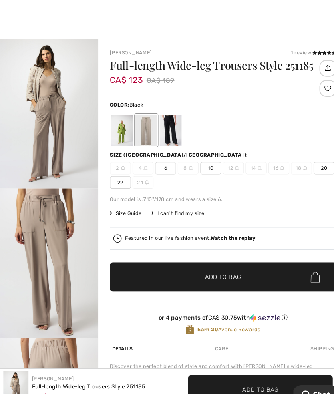
click at [166, 132] on div at bounding box center [164, 127] width 21 height 30
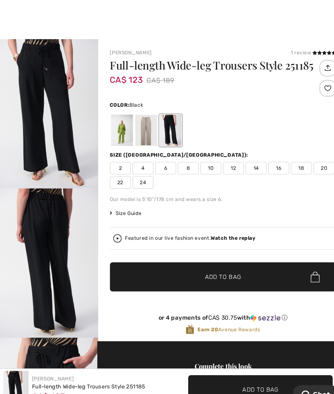
click at [160, 124] on div at bounding box center [164, 127] width 21 height 30
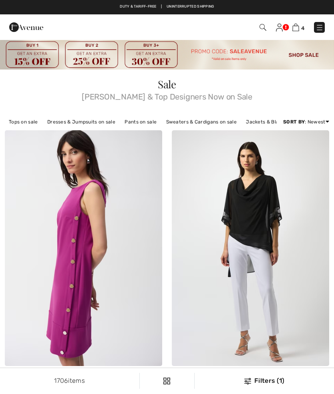
checkbox input "true"
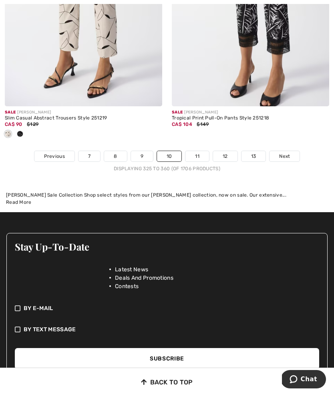
scroll to position [5060, 0]
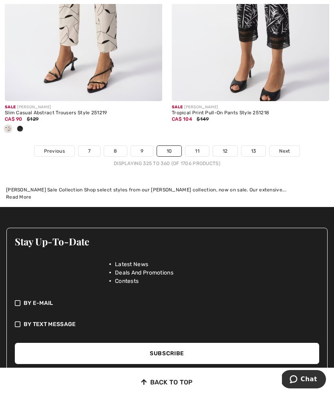
click at [194, 150] on link "11" at bounding box center [197, 151] width 24 height 10
click at [198, 146] on link "11" at bounding box center [197, 151] width 24 height 10
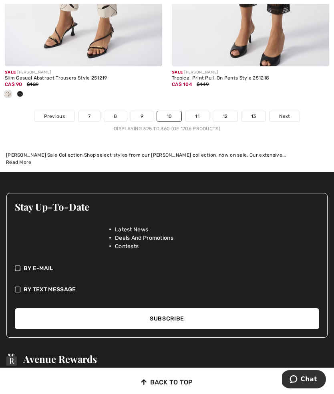
click at [193, 114] on link "11" at bounding box center [197, 116] width 24 height 10
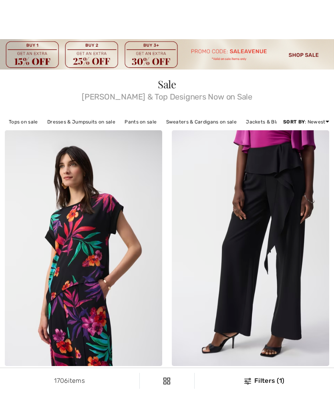
checkbox input "true"
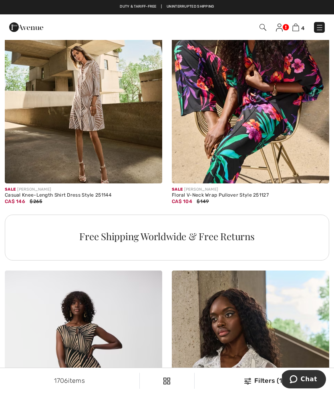
scroll to position [3201, 0]
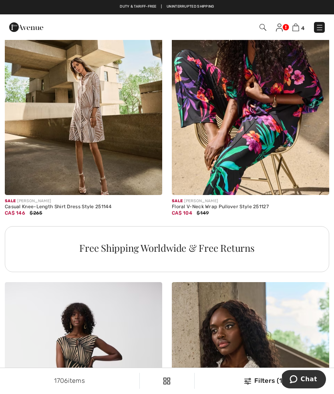
click at [298, 25] on img at bounding box center [295, 28] width 7 height 8
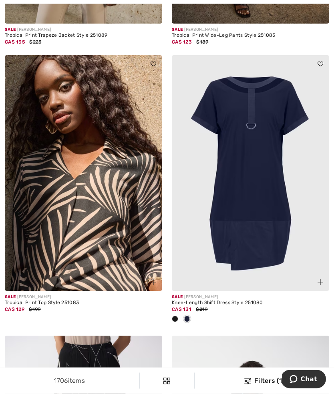
scroll to position [3975, 0]
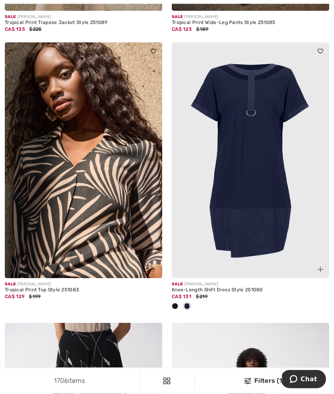
click at [207, 288] on div "Knee-Length Shift Dress Style 251080" at bounding box center [250, 291] width 157 height 6
click at [206, 282] on div "Sale [PERSON_NAME]" at bounding box center [250, 285] width 157 height 6
click at [217, 225] on img at bounding box center [250, 161] width 157 height 236
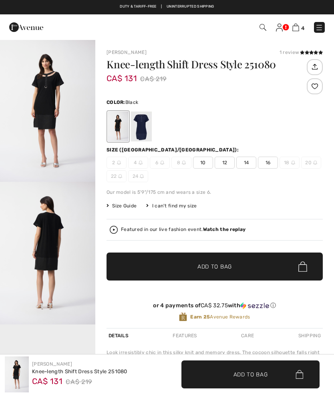
checkbox input "true"
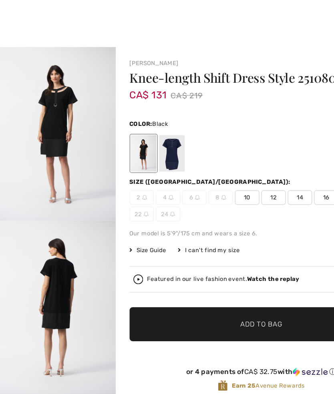
click at [35, 226] on img "2 / 5" at bounding box center [47, 253] width 95 height 143
click at [140, 126] on div at bounding box center [141, 127] width 21 height 30
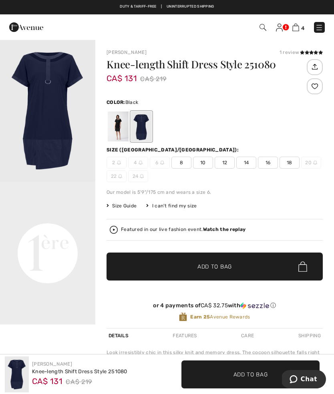
click at [116, 127] on div at bounding box center [118, 127] width 21 height 30
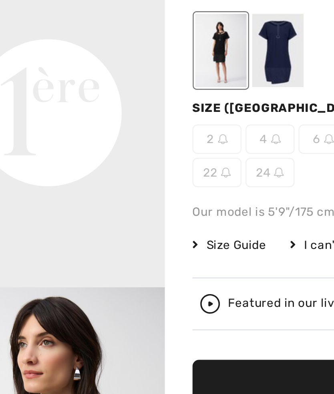
scroll to position [5, 0]
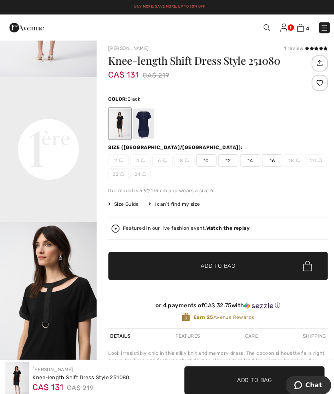
click at [246, 160] on span "14" at bounding box center [246, 158] width 20 height 12
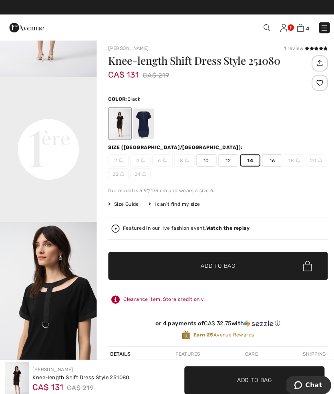
click at [228, 158] on span "12" at bounding box center [224, 158] width 20 height 12
click at [318, 79] on div at bounding box center [314, 82] width 16 height 16
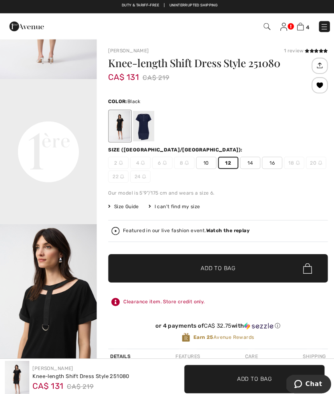
scroll to position [0, 0]
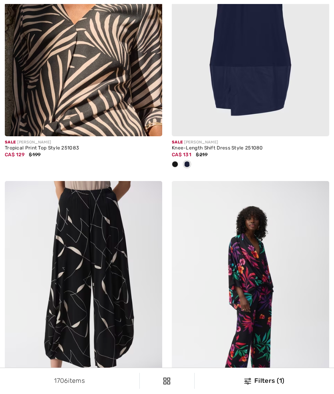
checkbox input "true"
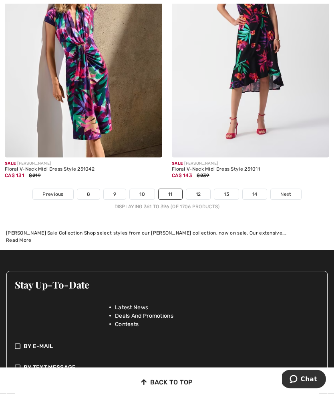
scroll to position [4911, 0]
click at [201, 189] on link "12" at bounding box center [198, 194] width 24 height 10
click at [198, 189] on link "12" at bounding box center [198, 194] width 24 height 10
click at [200, 189] on link "12" at bounding box center [198, 194] width 24 height 10
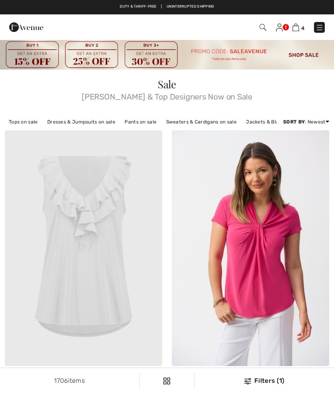
checkbox input "true"
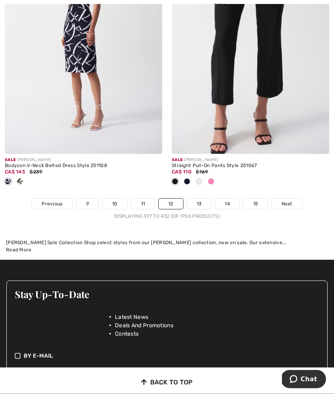
scroll to position [5007, 0]
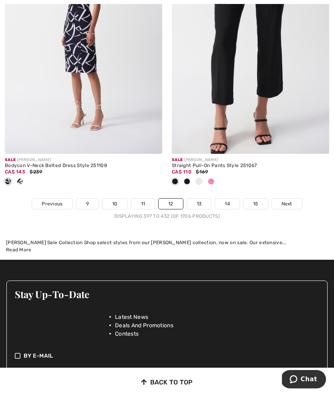
click at [258, 199] on link "15" at bounding box center [255, 204] width 24 height 10
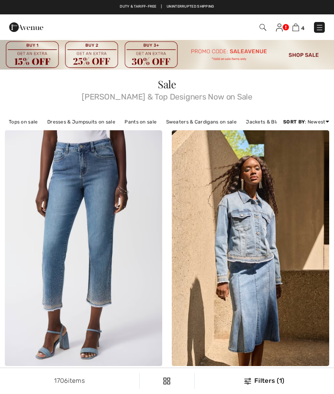
checkbox input "true"
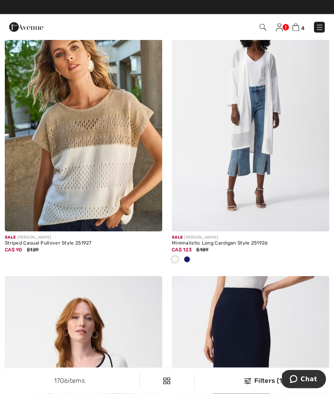
scroll to position [950, 0]
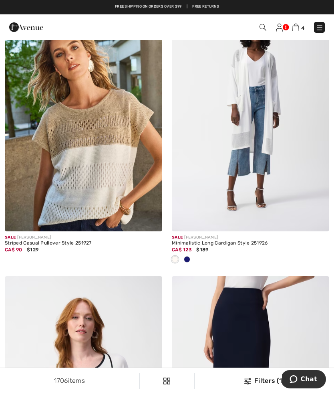
click at [106, 185] on img at bounding box center [83, 114] width 157 height 236
click at [158, 218] on div at bounding box center [148, 218] width 27 height 27
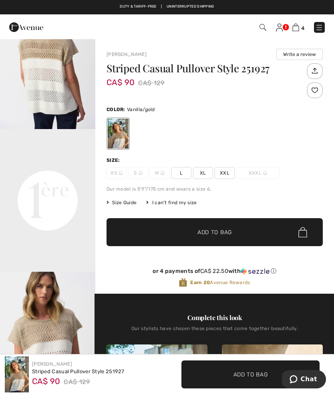
click at [102, 204] on div "Joseph Ribkoff Write a review Striped Casual Pullover Style 251927 CA$ 90 CA$ 1…" at bounding box center [214, 365] width 238 height 652
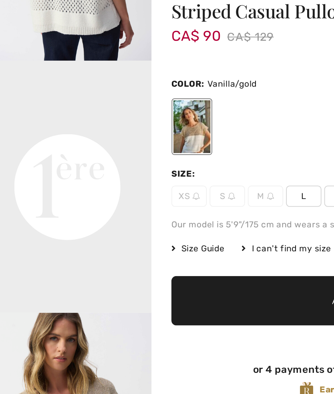
scroll to position [8, 0]
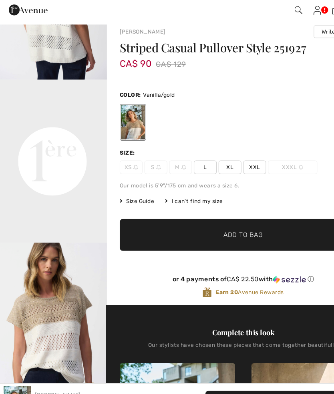
click at [180, 159] on span "L" at bounding box center [181, 165] width 20 height 12
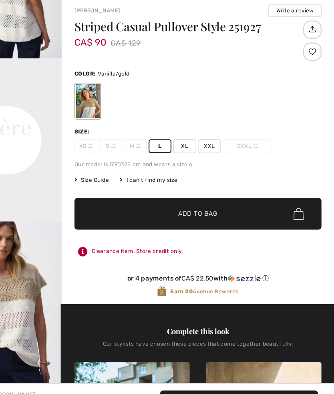
scroll to position [27, 0]
click at [306, 56] on div at bounding box center [314, 64] width 16 height 16
click at [197, 202] on span "Add to Bag" at bounding box center [214, 206] width 34 height 8
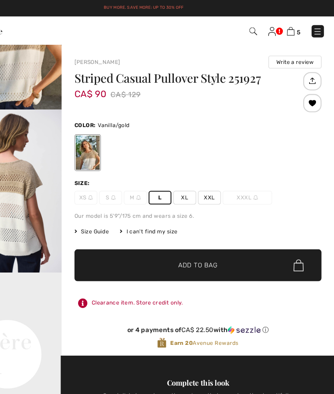
scroll to position [76, 0]
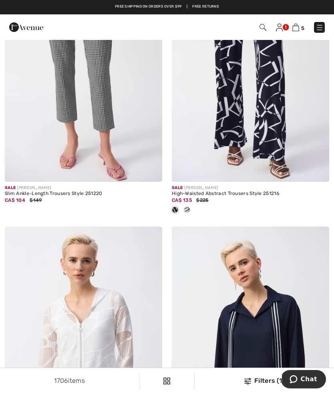
scroll to position [4632, 0]
click at [298, 26] on img at bounding box center [295, 28] width 7 height 8
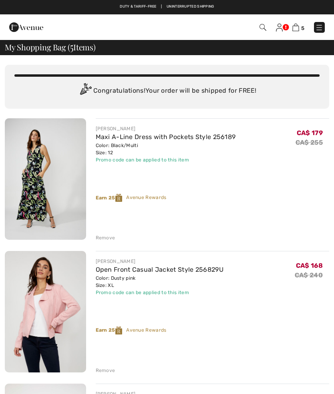
checkbox input "true"
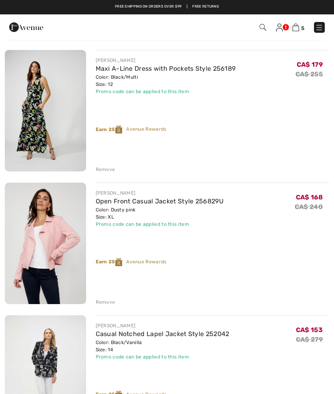
scroll to position [68, 0]
